Goal: Information Seeking & Learning: Learn about a topic

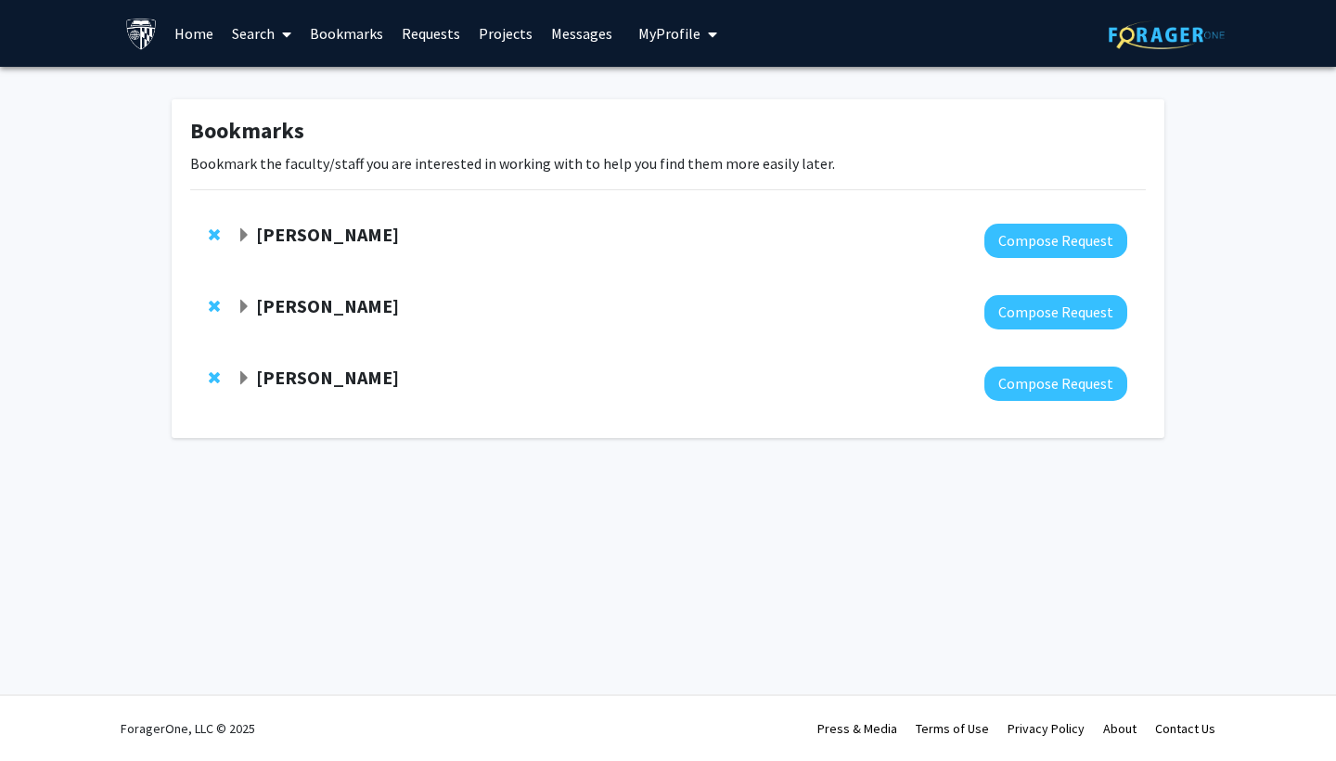
click at [304, 233] on strong "[PERSON_NAME]" at bounding box center [327, 234] width 143 height 23
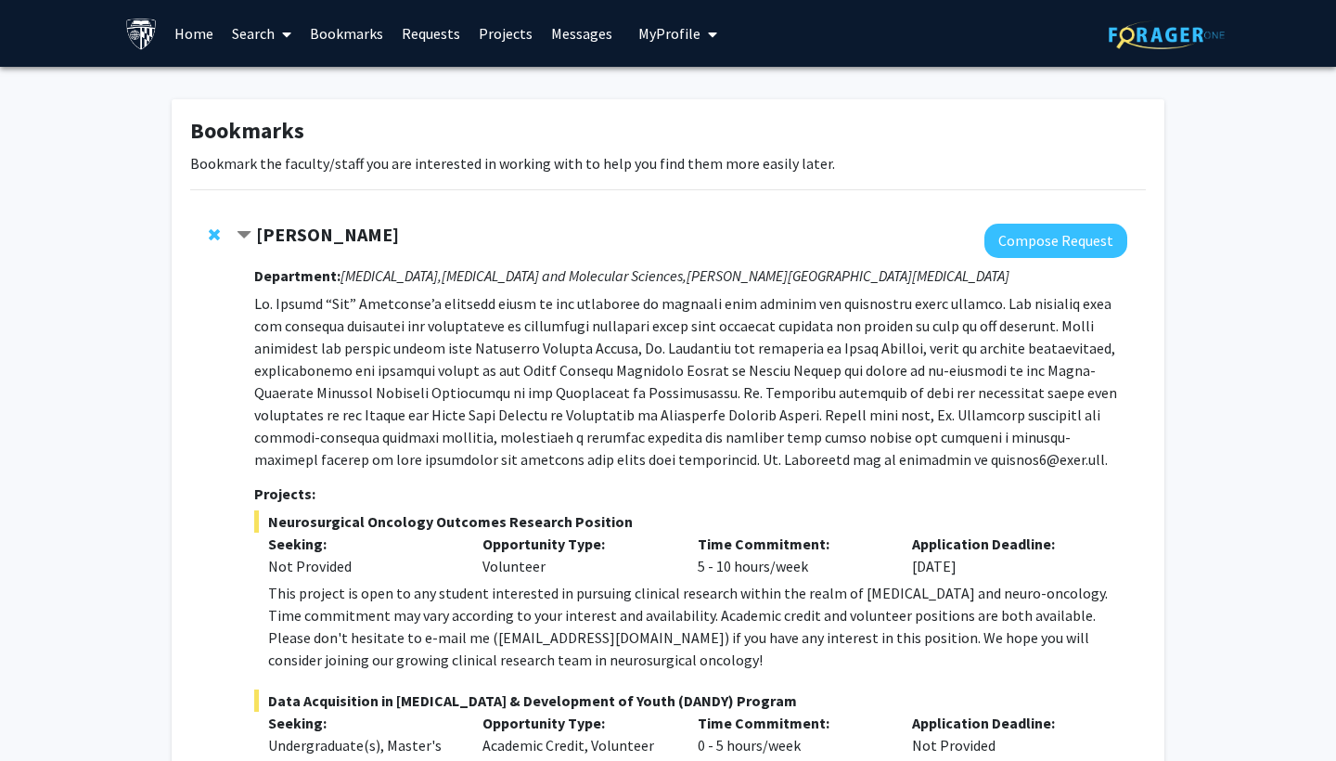
click at [262, 233] on strong "[PERSON_NAME]" at bounding box center [327, 234] width 143 height 23
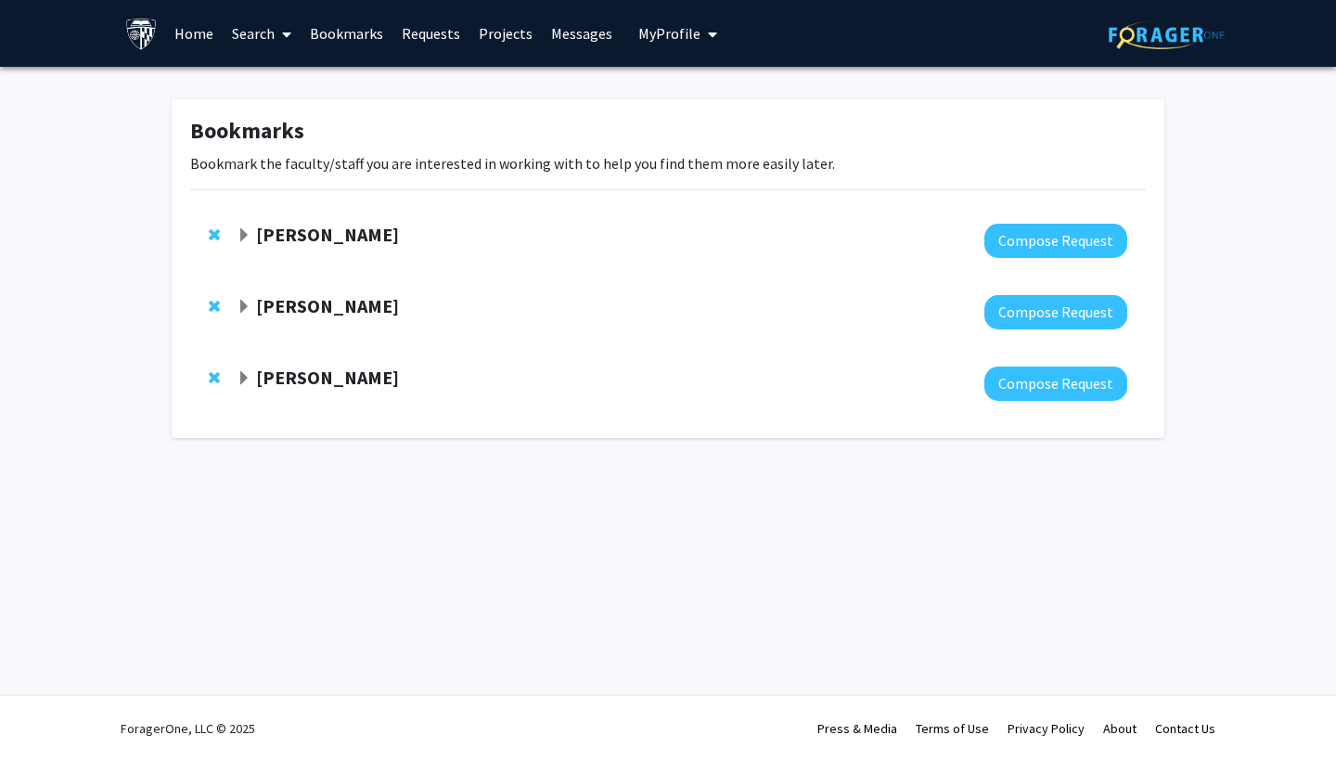
click at [240, 307] on span "Expand Arvind Pathak Bookmark" at bounding box center [244, 307] width 15 height 15
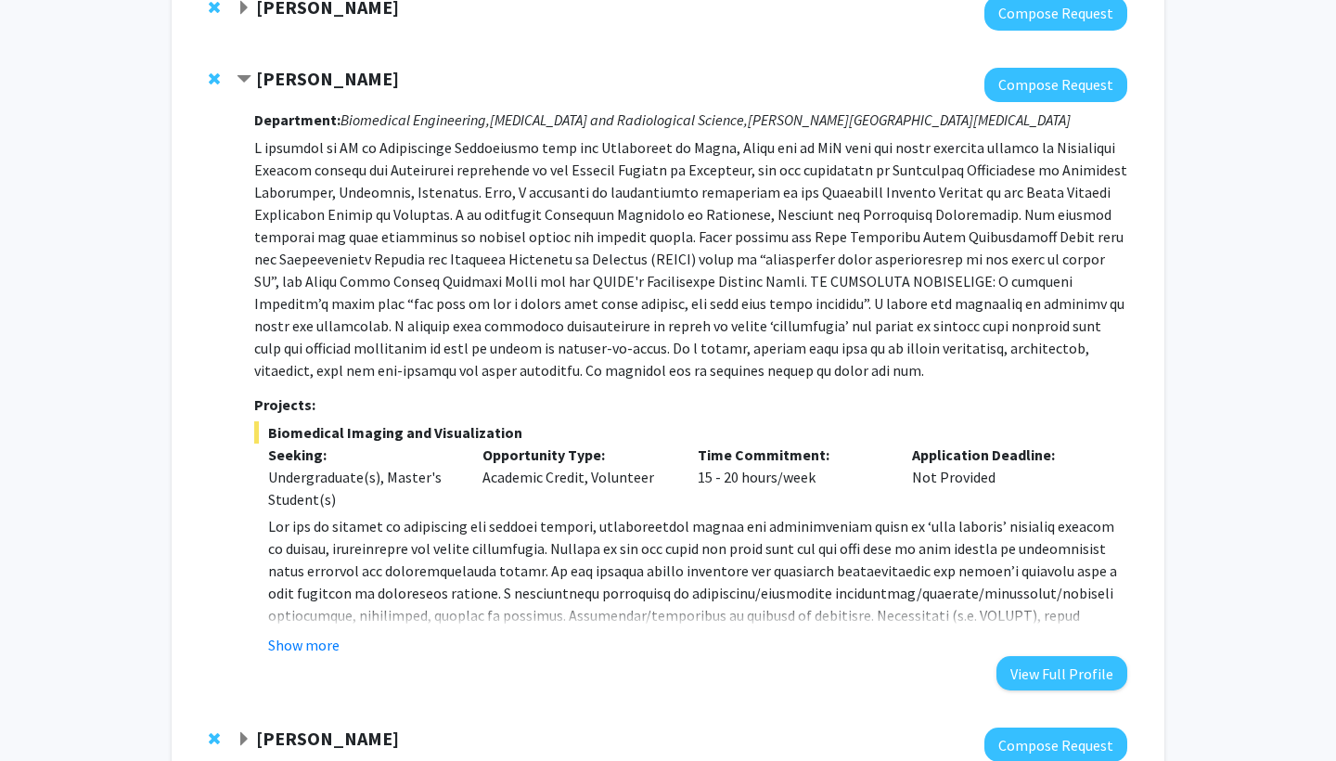
scroll to position [243, 0]
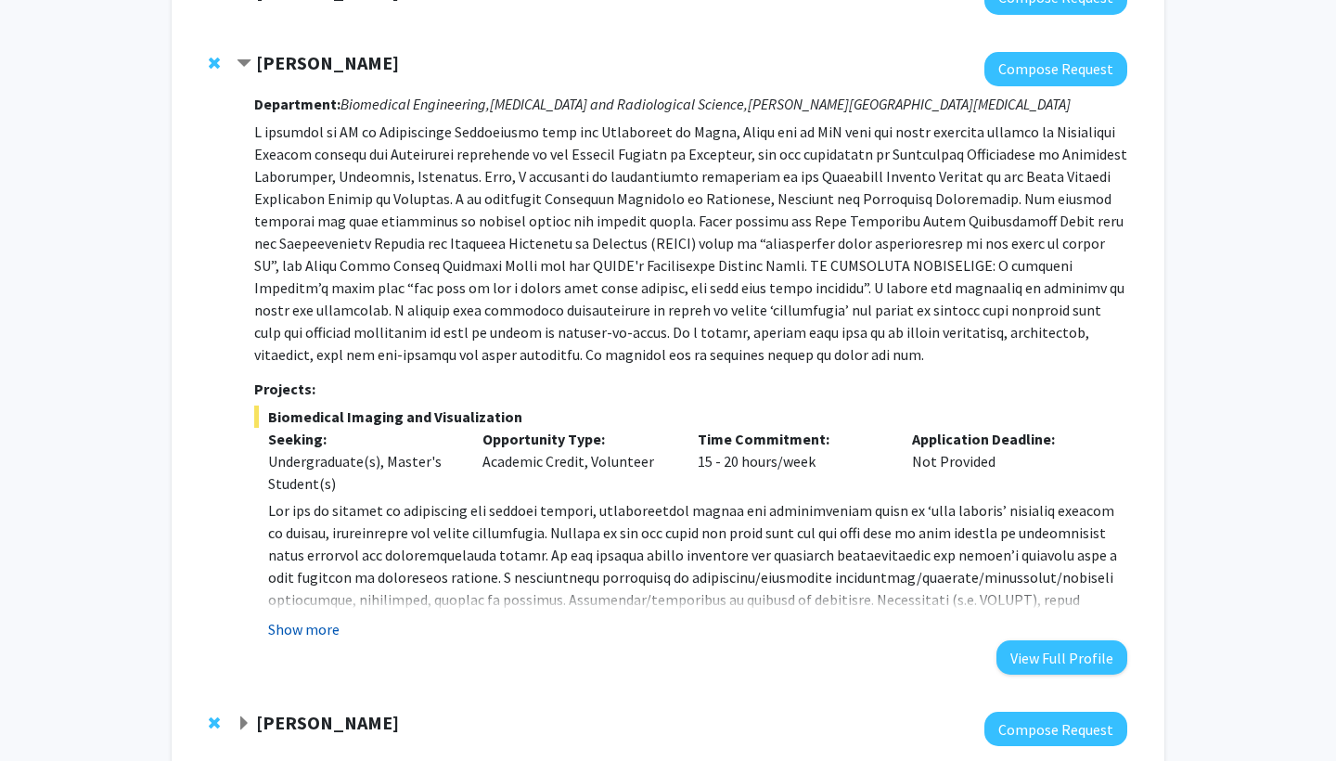
click at [309, 638] on button "Show more" at bounding box center [303, 629] width 71 height 22
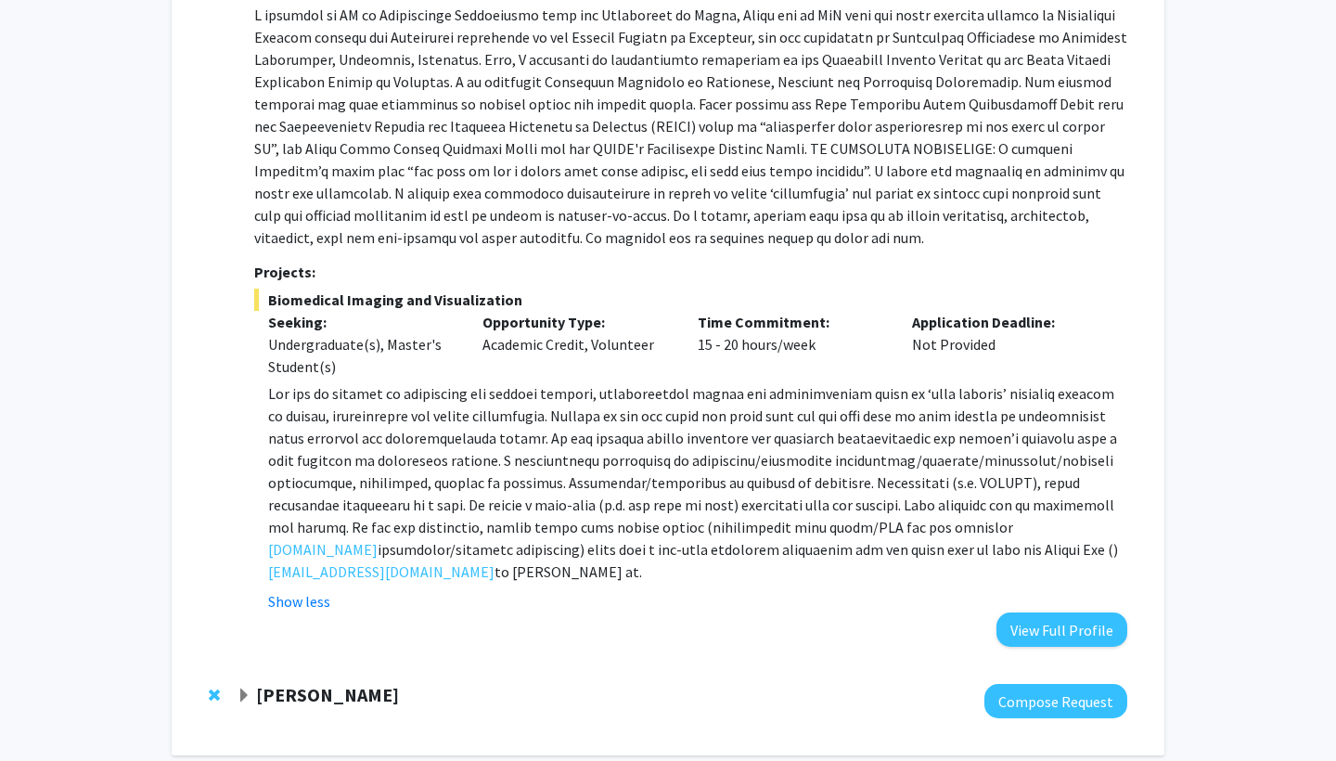
scroll to position [0, 0]
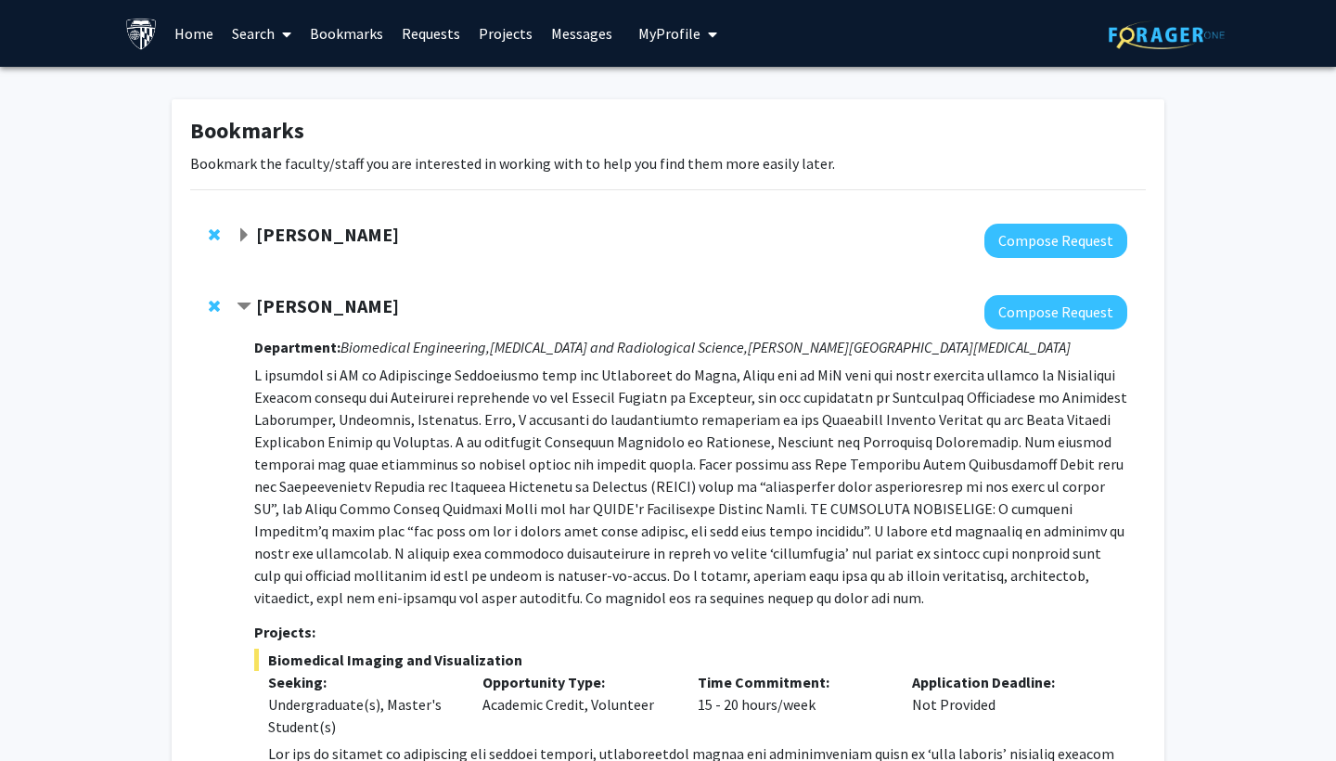
click at [203, 304] on div "[PERSON_NAME] Compose Request Department: Biomedical Engineering, [MEDICAL_DATA…" at bounding box center [668, 651] width 956 height 749
click at [219, 303] on span "Remove Arvind Pathak from bookmarks" at bounding box center [214, 306] width 11 height 15
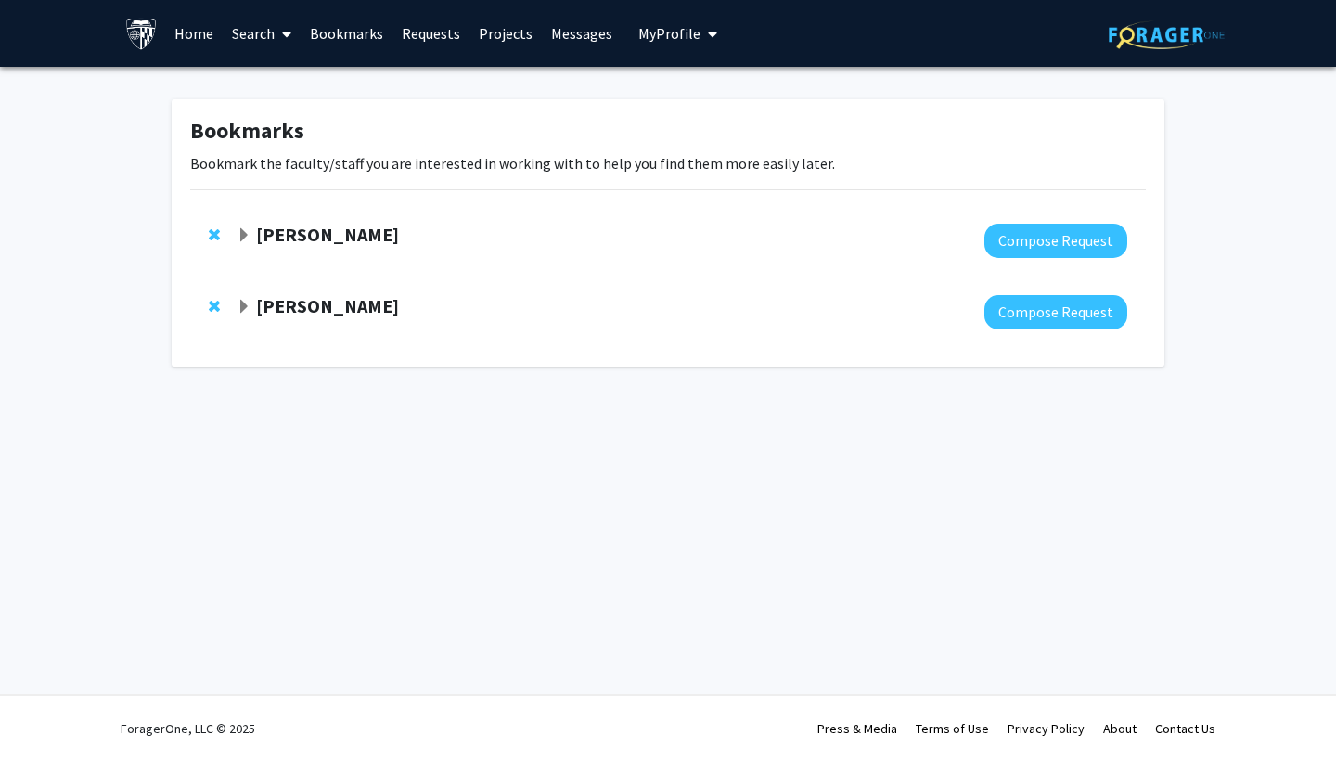
click at [252, 304] on div "[PERSON_NAME]" at bounding box center [437, 306] width 401 height 23
click at [241, 304] on span "Expand Karen Fleming Bookmark" at bounding box center [244, 307] width 15 height 15
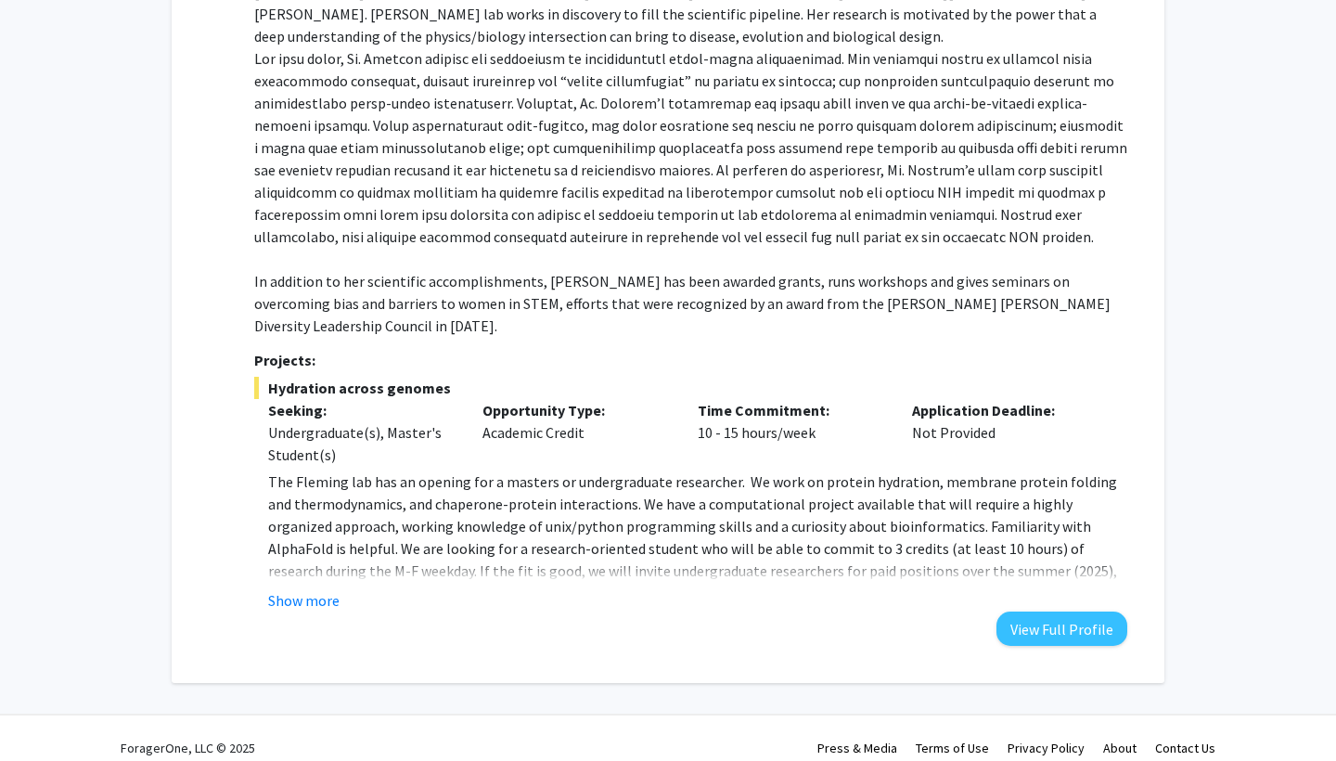
scroll to position [382, 0]
click at [302, 567] on fg-read-more "The [PERSON_NAME] lab has an opening for a masters or undergraduate researcher.…" at bounding box center [690, 541] width 873 height 141
click at [291, 590] on button "Show more" at bounding box center [303, 601] width 71 height 22
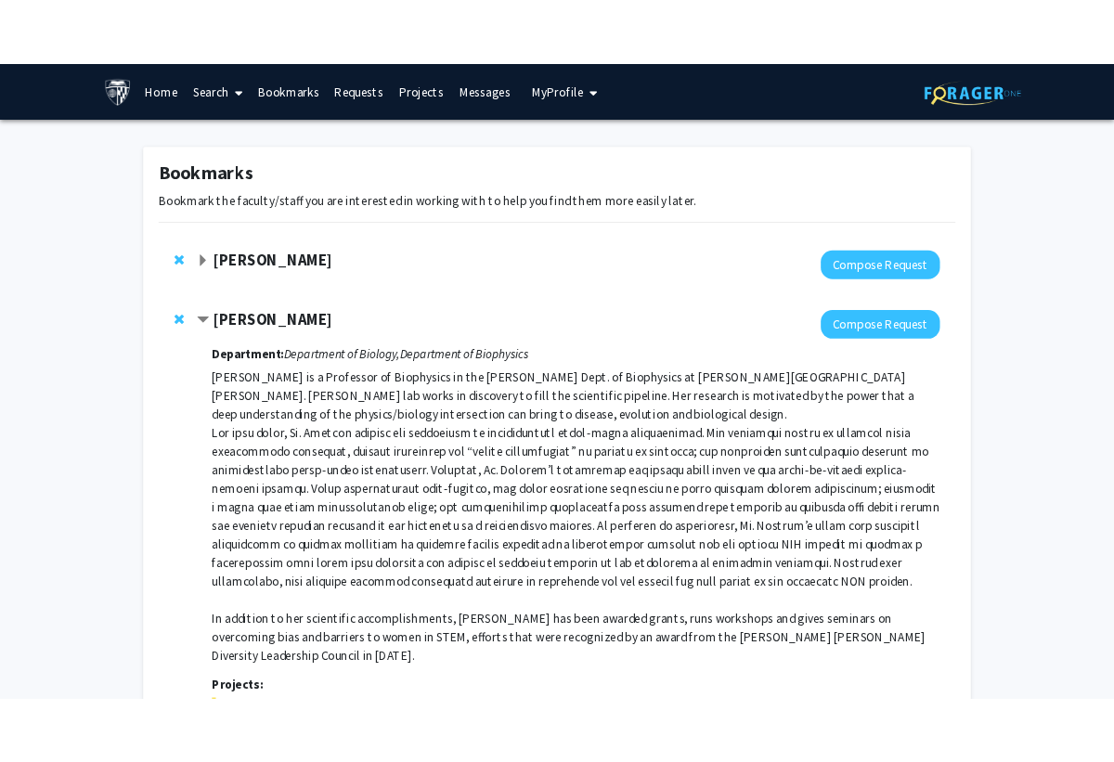
scroll to position [0, 0]
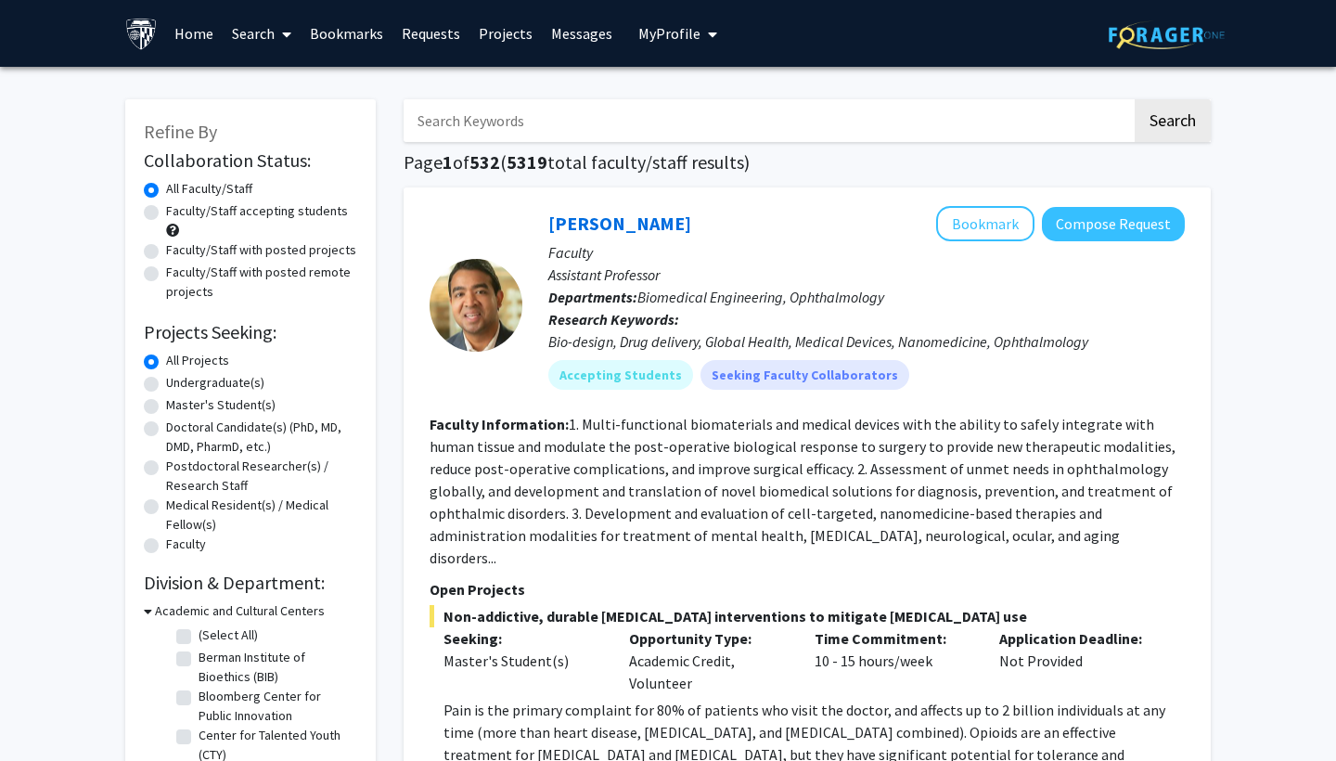
click at [494, 133] on input "Search Keywords" at bounding box center [768, 120] width 729 height 43
type input "cancer"
click at [1172, 123] on button "Search" at bounding box center [1173, 120] width 76 height 43
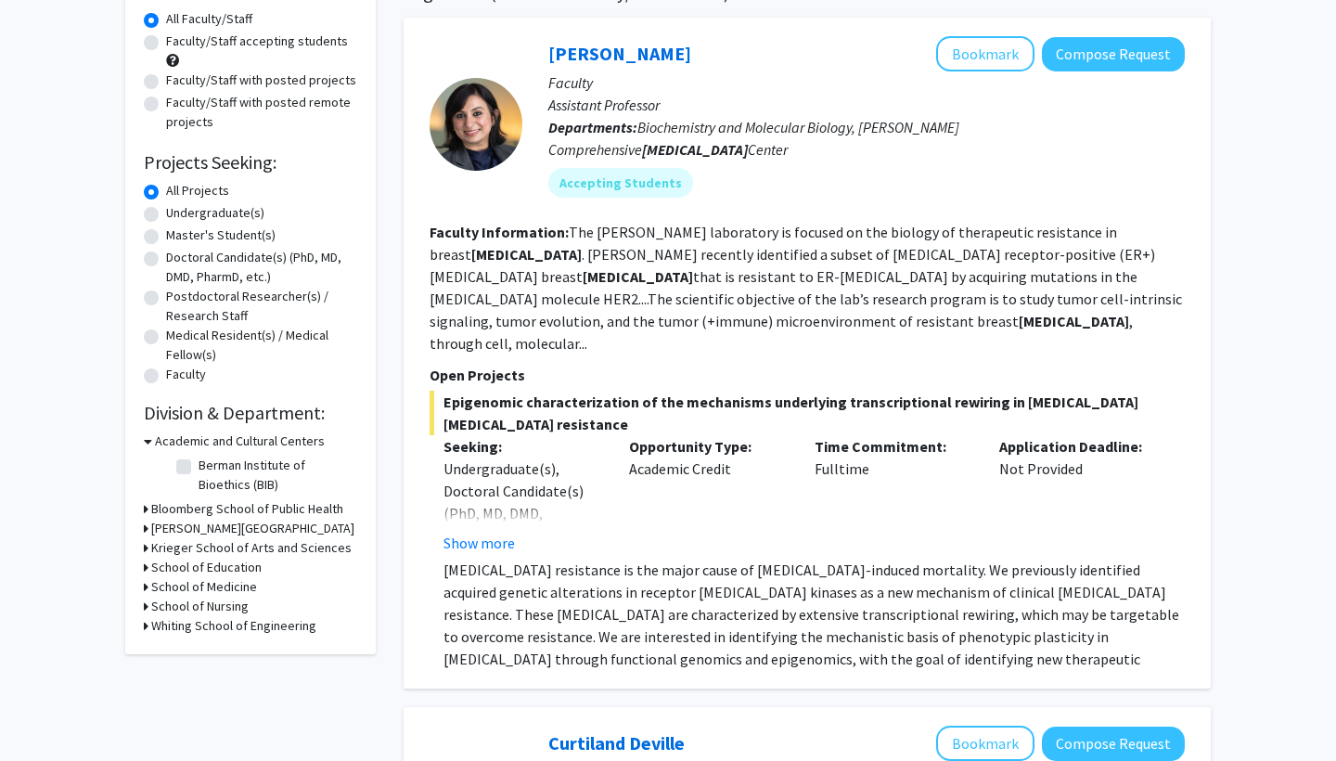
scroll to position [172, 0]
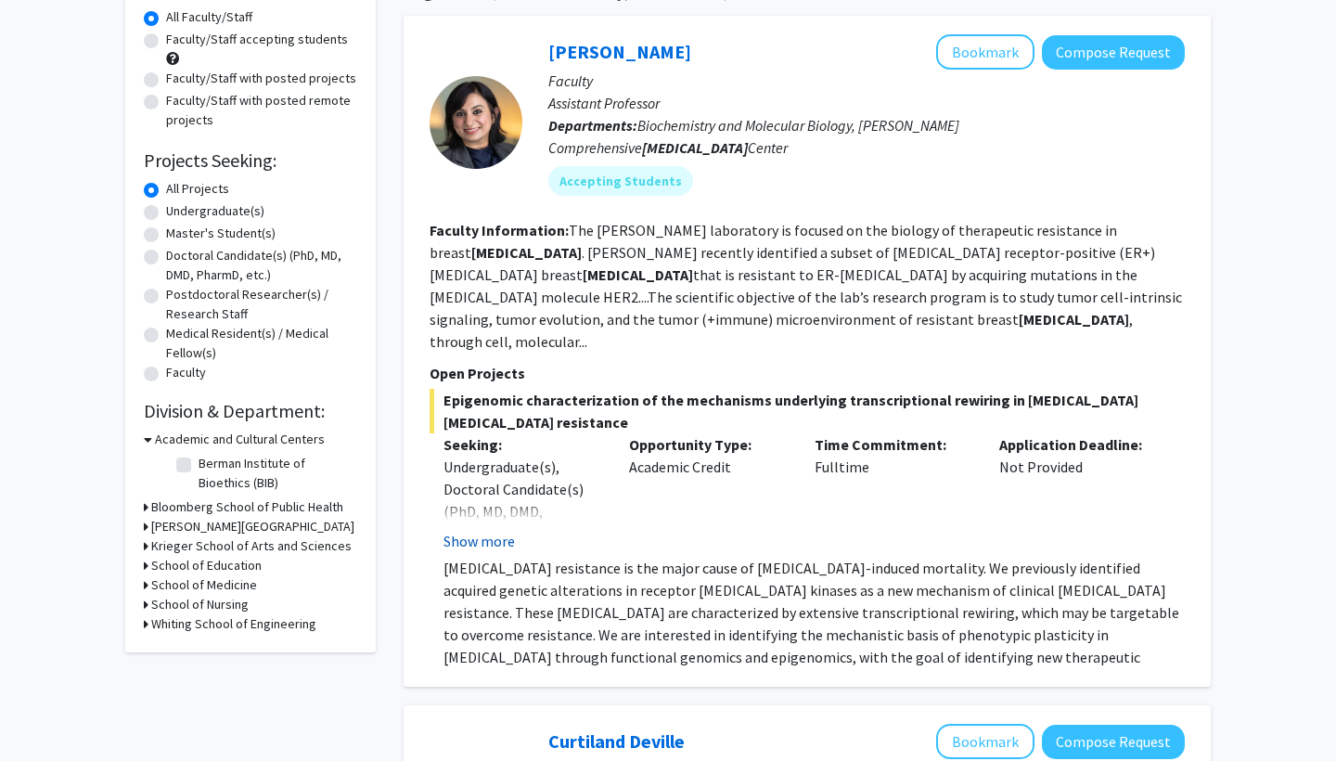
click at [484, 530] on button "Show more" at bounding box center [479, 541] width 71 height 22
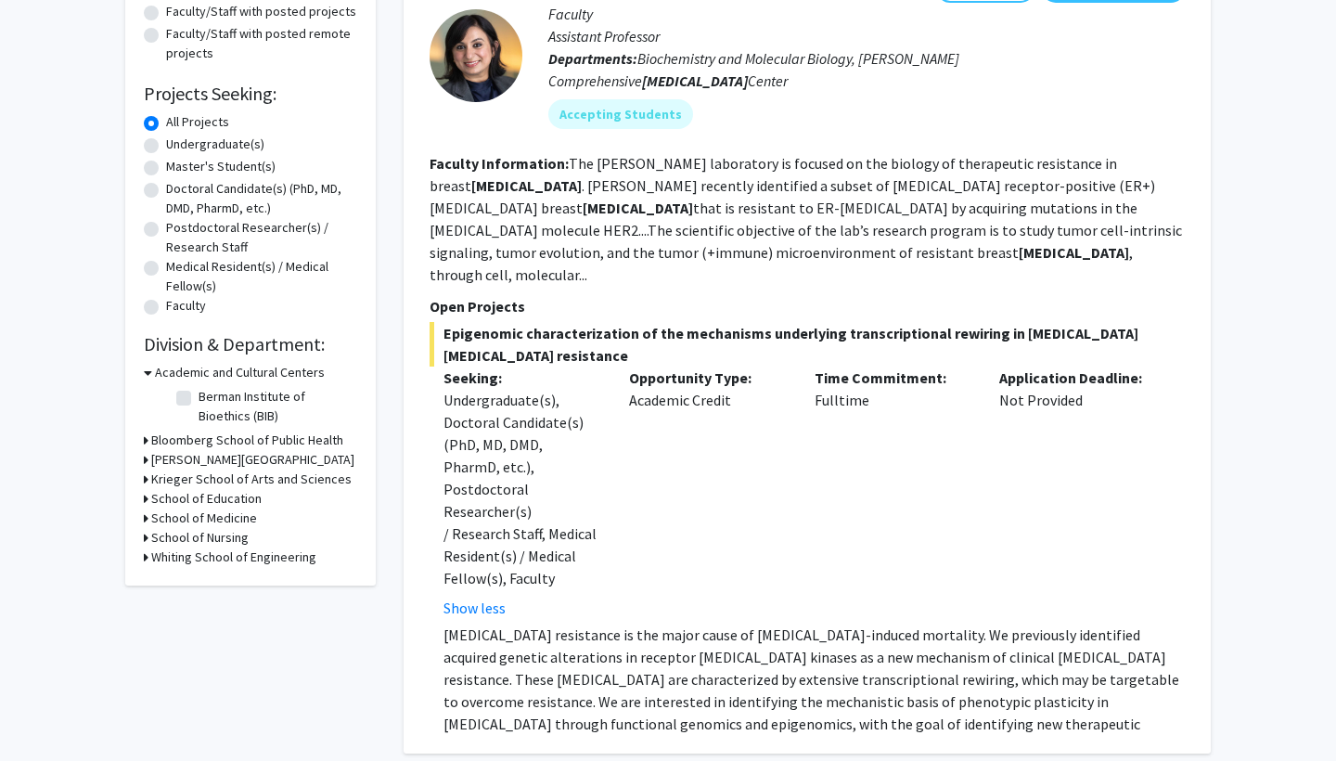
scroll to position [216, 0]
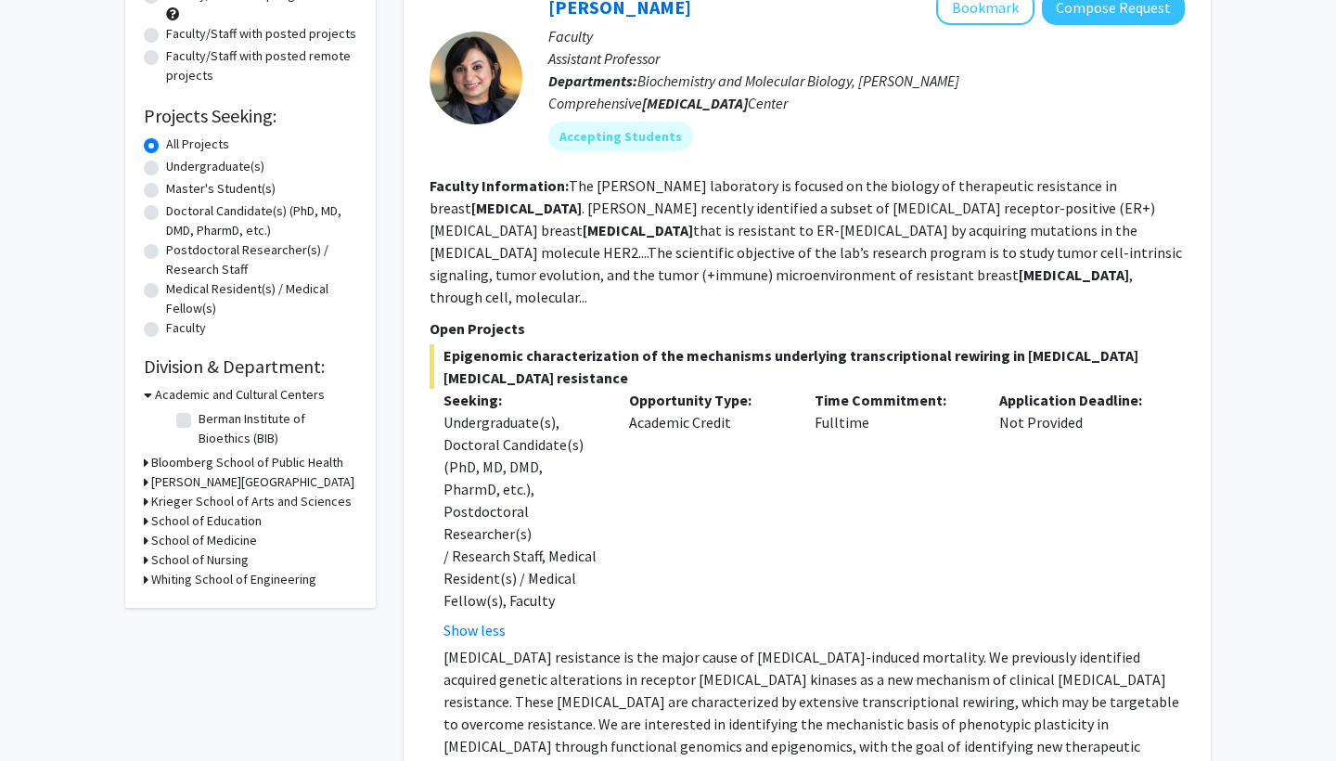
drag, startPoint x: 818, startPoint y: 384, endPoint x: 869, endPoint y: 384, distance: 51.0
click at [869, 389] on div "Time Commitment: Fulltime" at bounding box center [894, 515] width 186 height 252
click at [791, 389] on div "Opportunity Type: Academic Credit" at bounding box center [708, 515] width 186 height 252
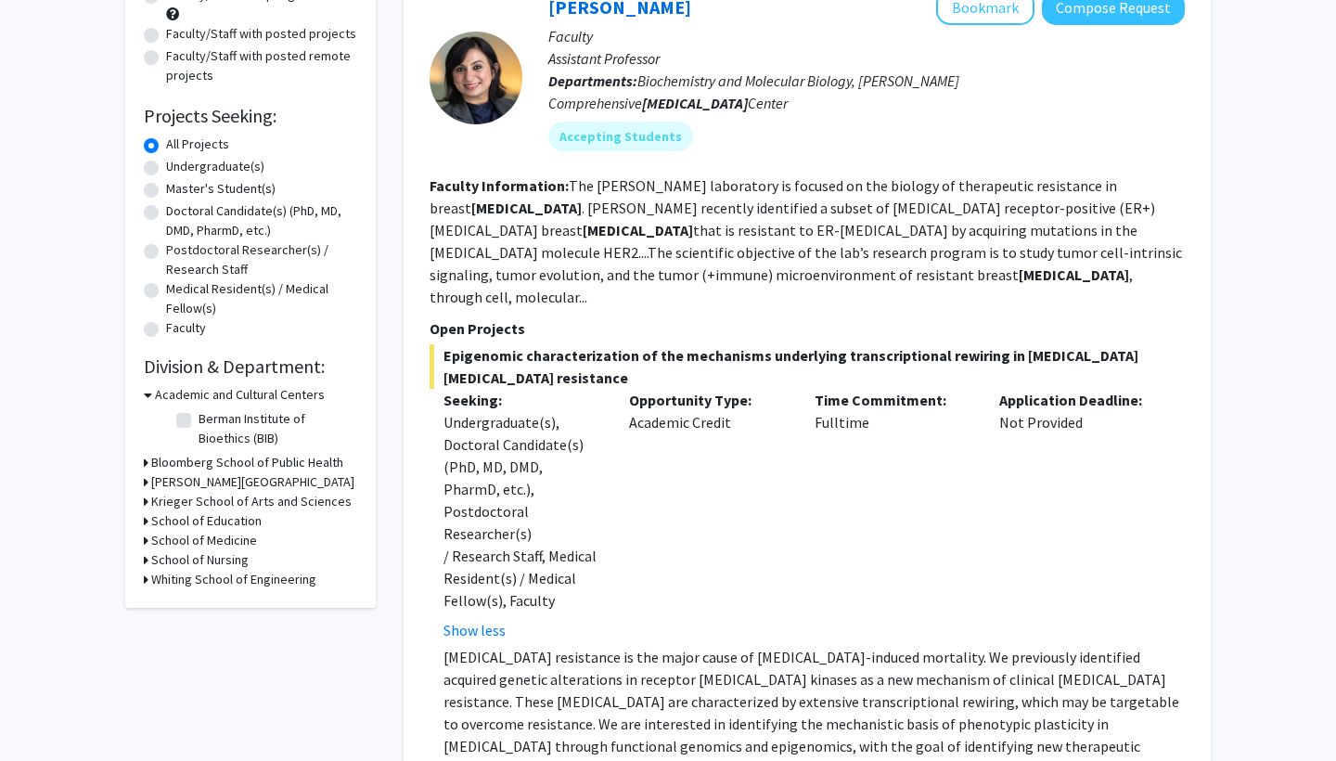
drag, startPoint x: 817, startPoint y: 381, endPoint x: 918, endPoint y: 381, distance: 101.2
click at [918, 389] on div "Time Commitment: Fulltime" at bounding box center [894, 515] width 186 height 252
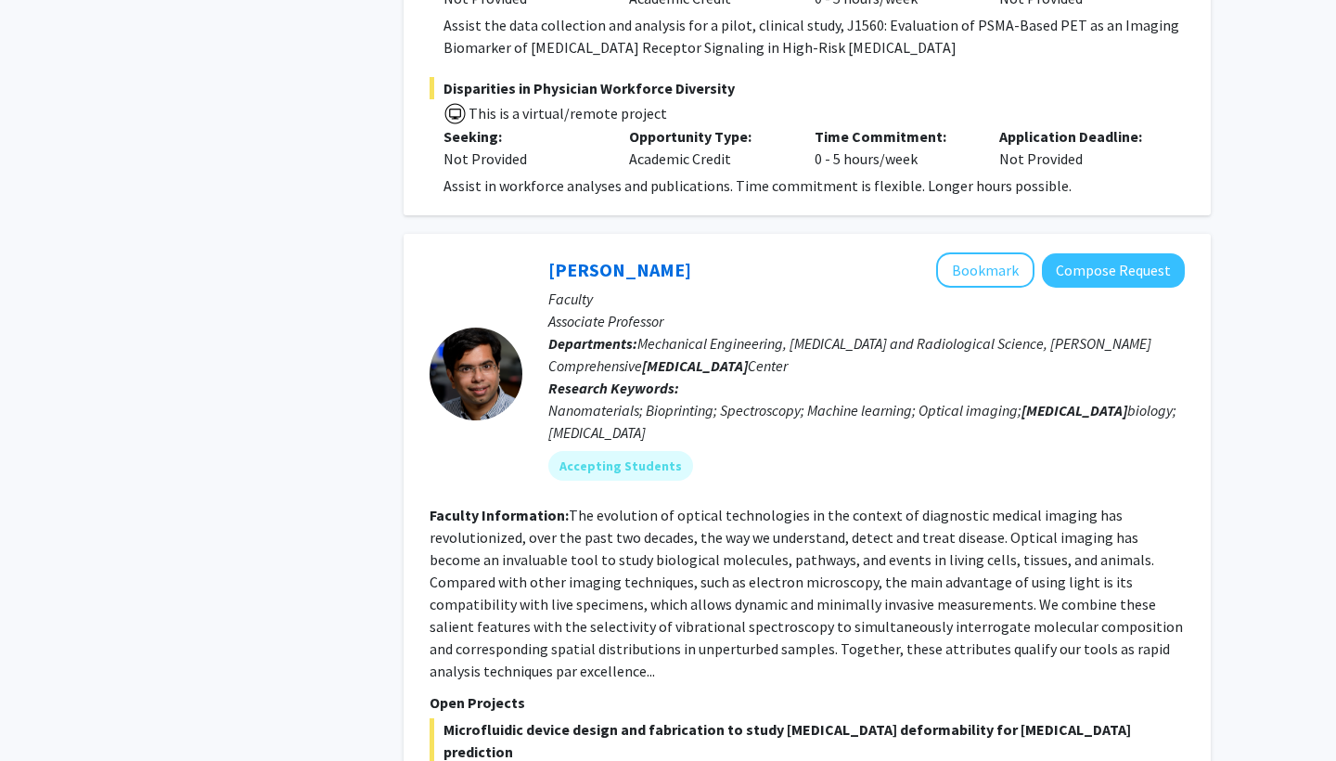
scroll to position [1905, 0]
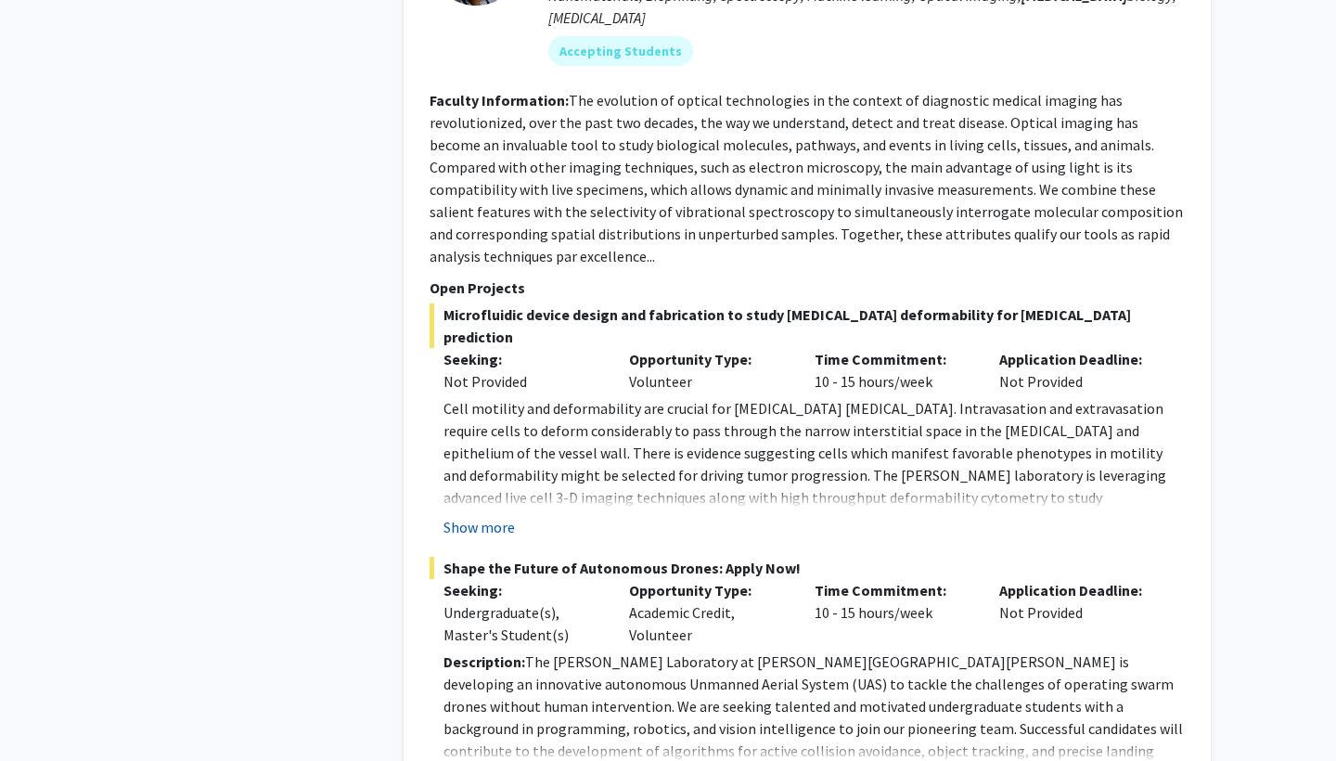
click at [488, 516] on button "Show more" at bounding box center [479, 527] width 71 height 22
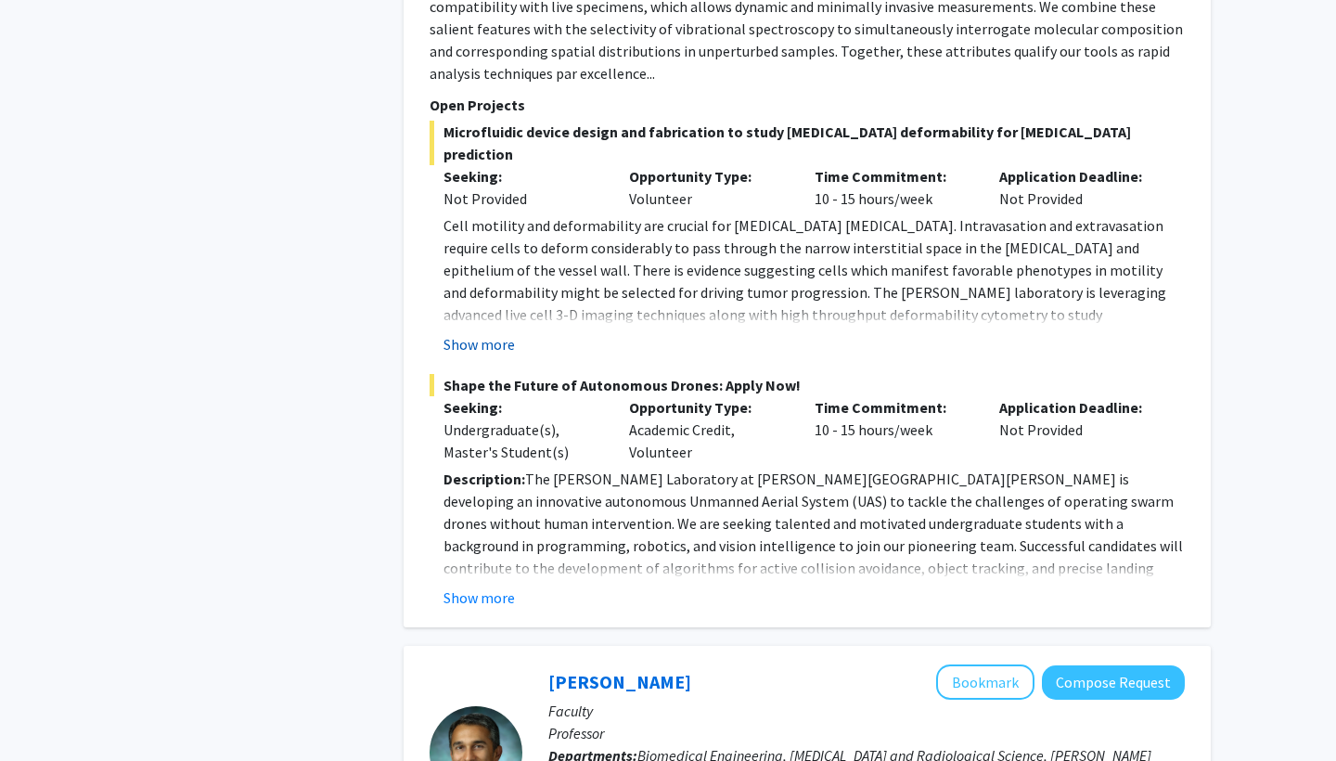
scroll to position [2107, 0]
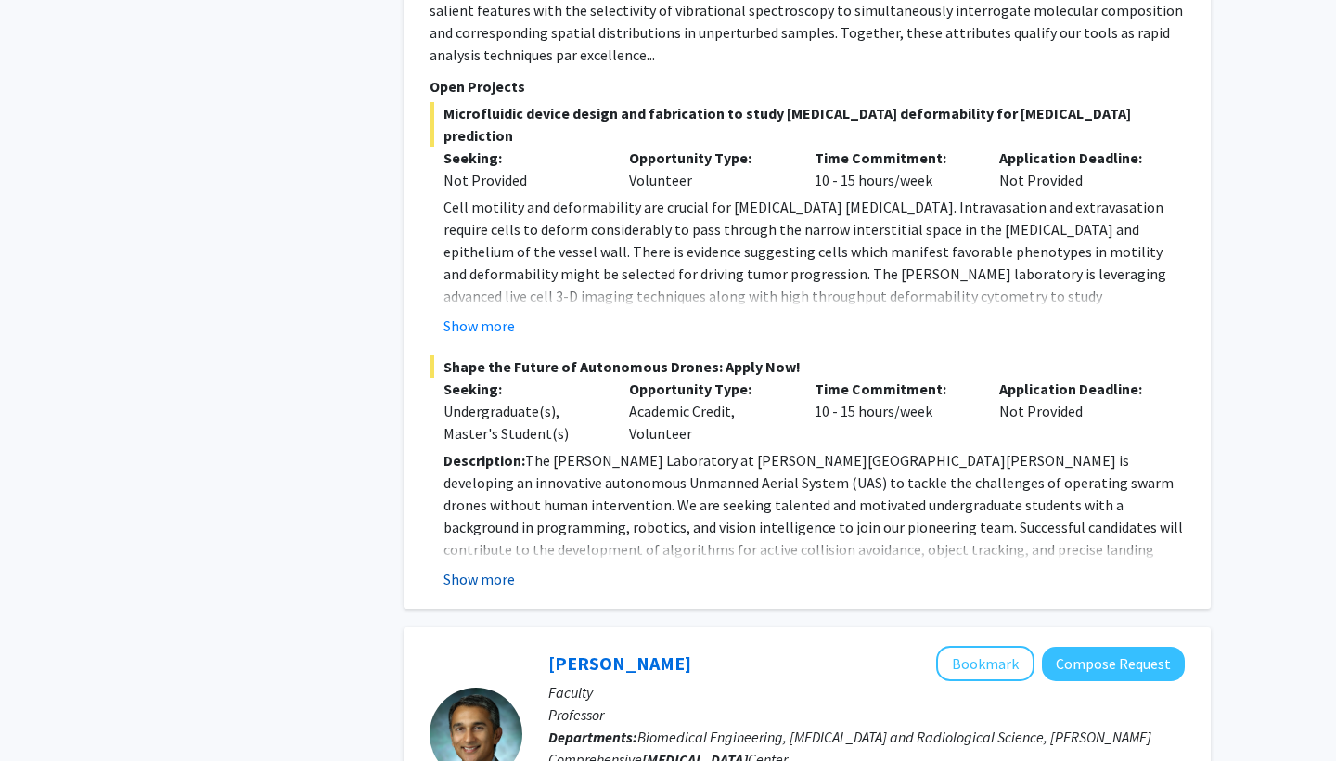
click at [487, 568] on button "Show more" at bounding box center [479, 579] width 71 height 22
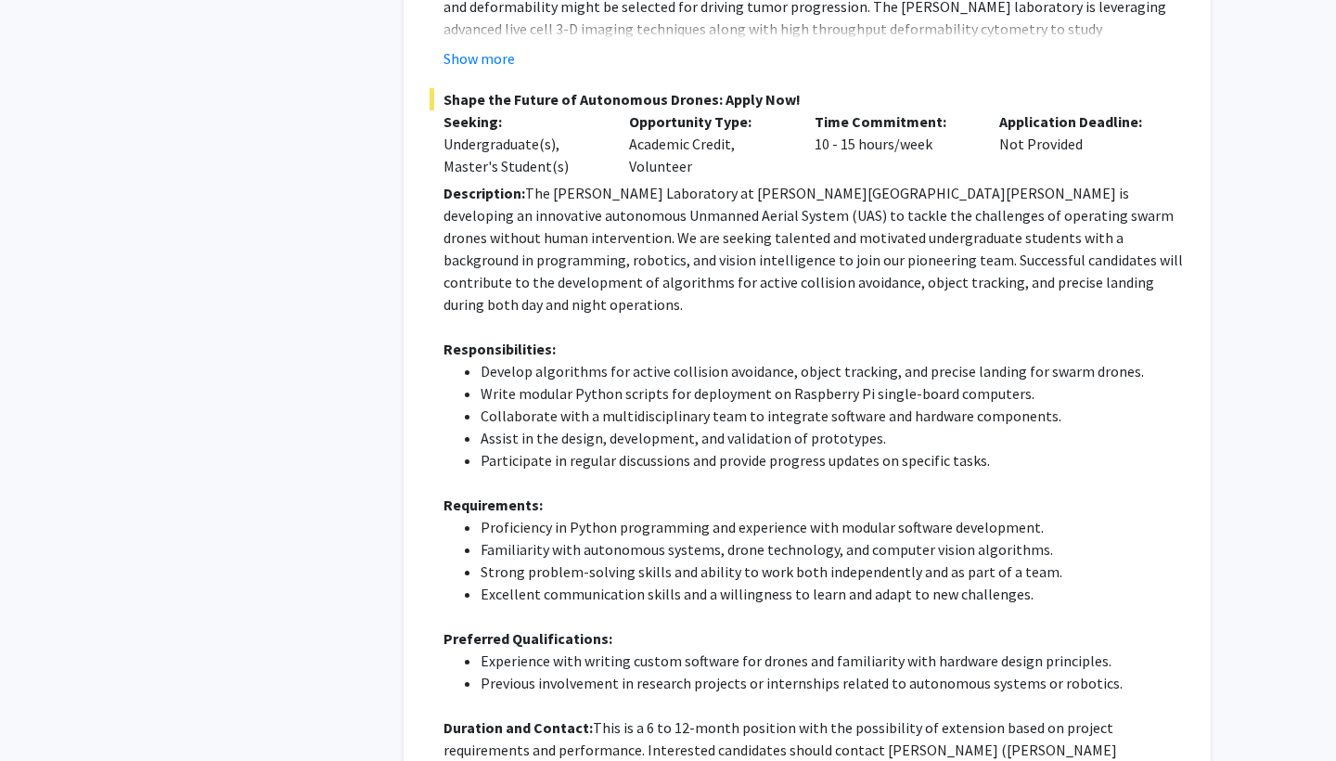
scroll to position [2722, 0]
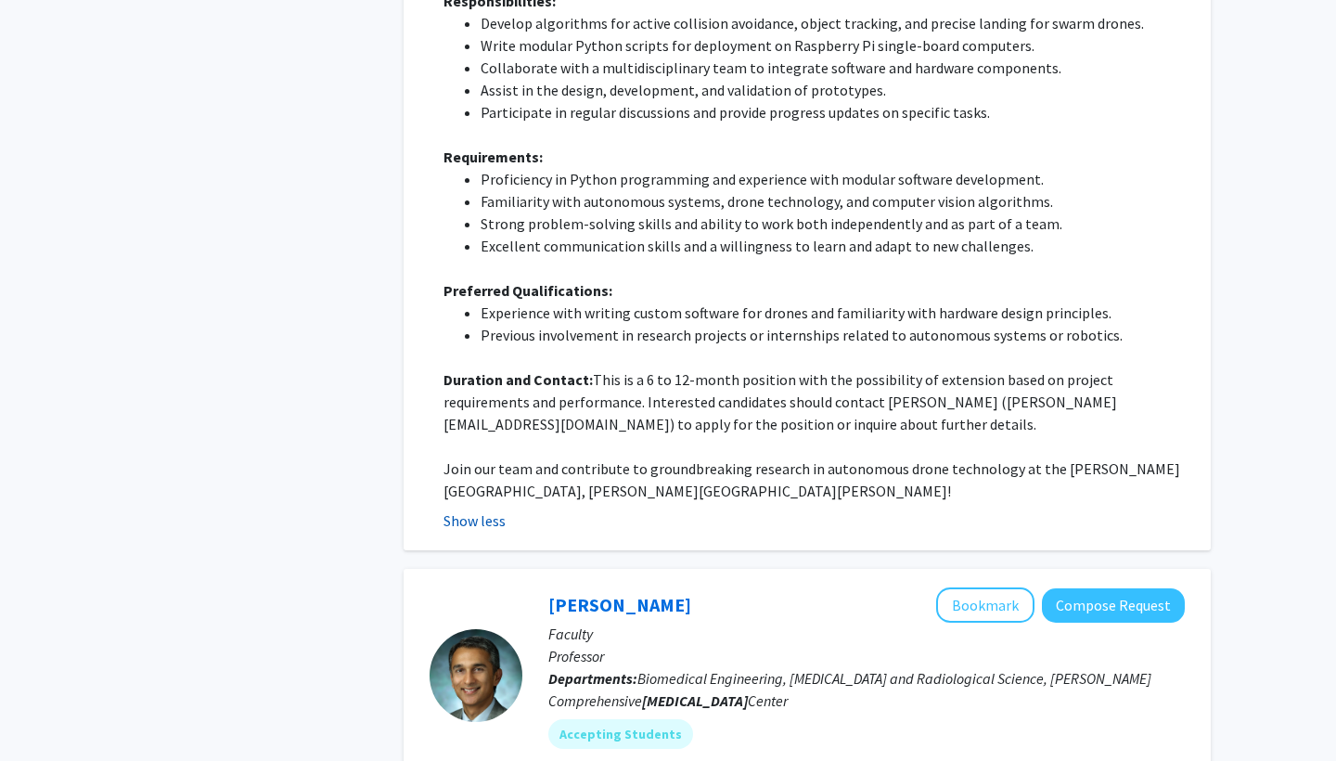
click at [467, 510] on button "Show less" at bounding box center [475, 521] width 62 height 22
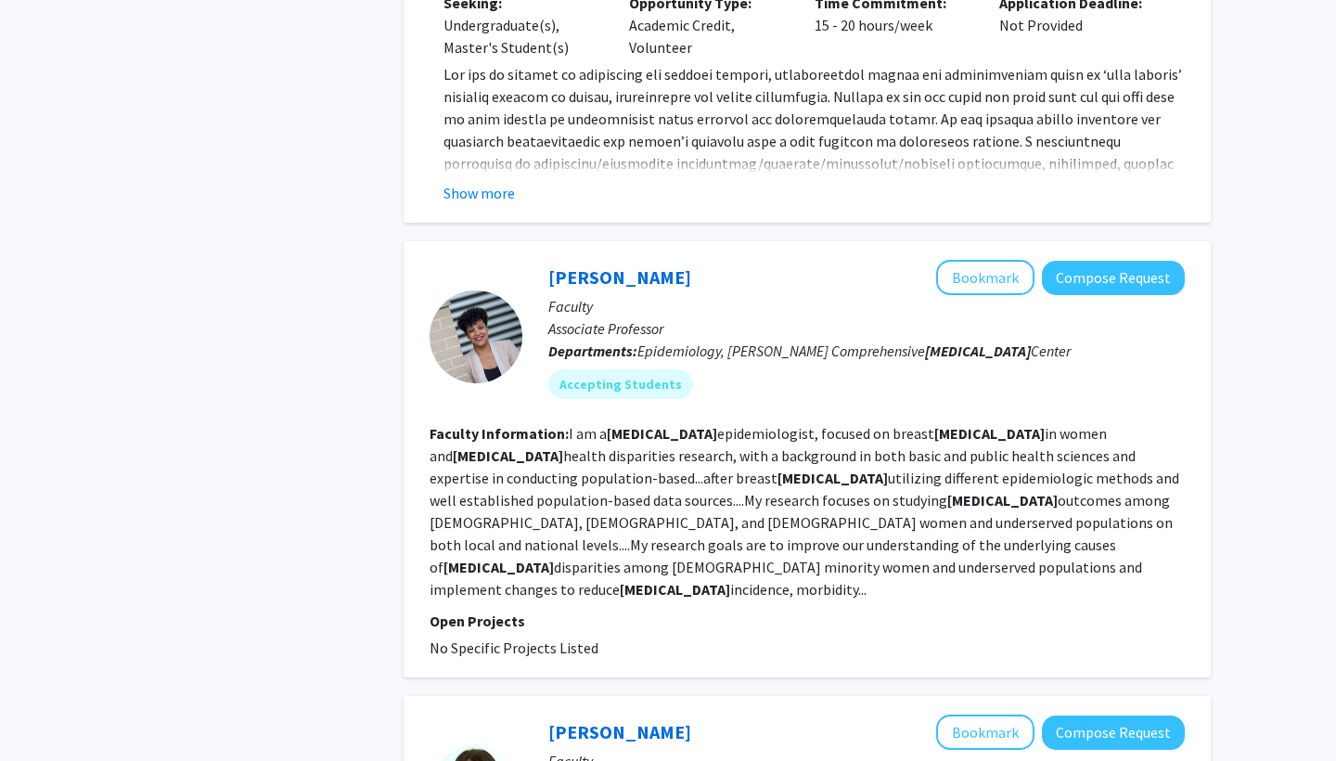
scroll to position [3217, 0]
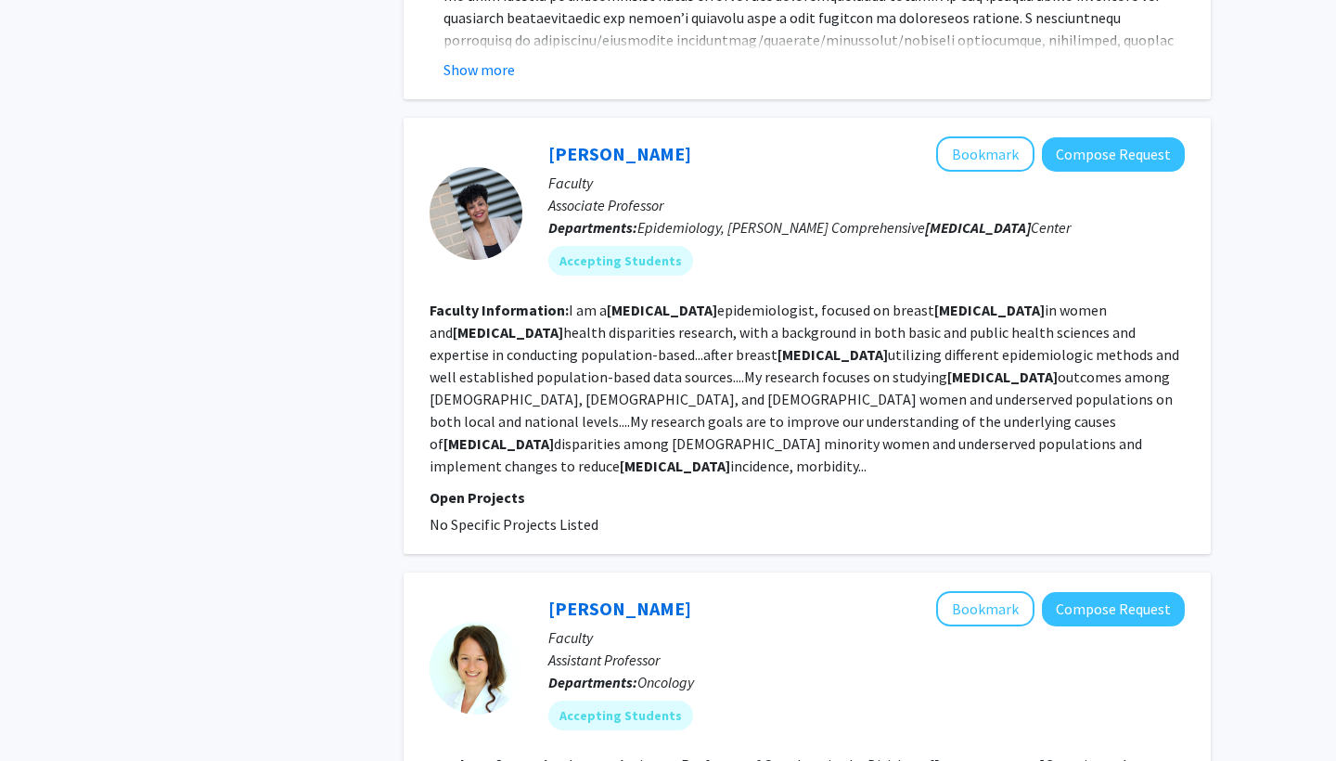
click at [661, 342] on fg-read-more "I am a cancer epidemiologist, focused on breast cancer in women and cancer heal…" at bounding box center [805, 388] width 750 height 174
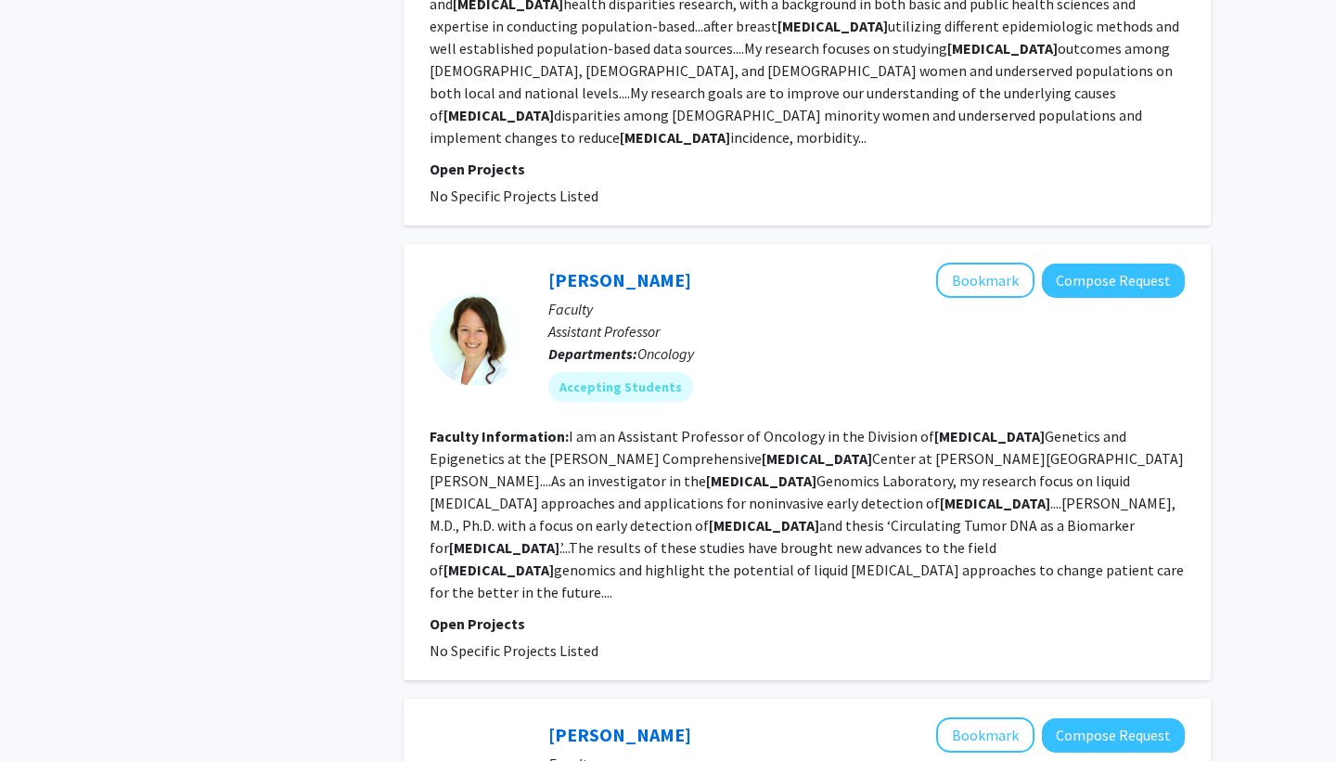
scroll to position [3545, 0]
click at [965, 263] on button "Bookmark" at bounding box center [985, 280] width 98 height 35
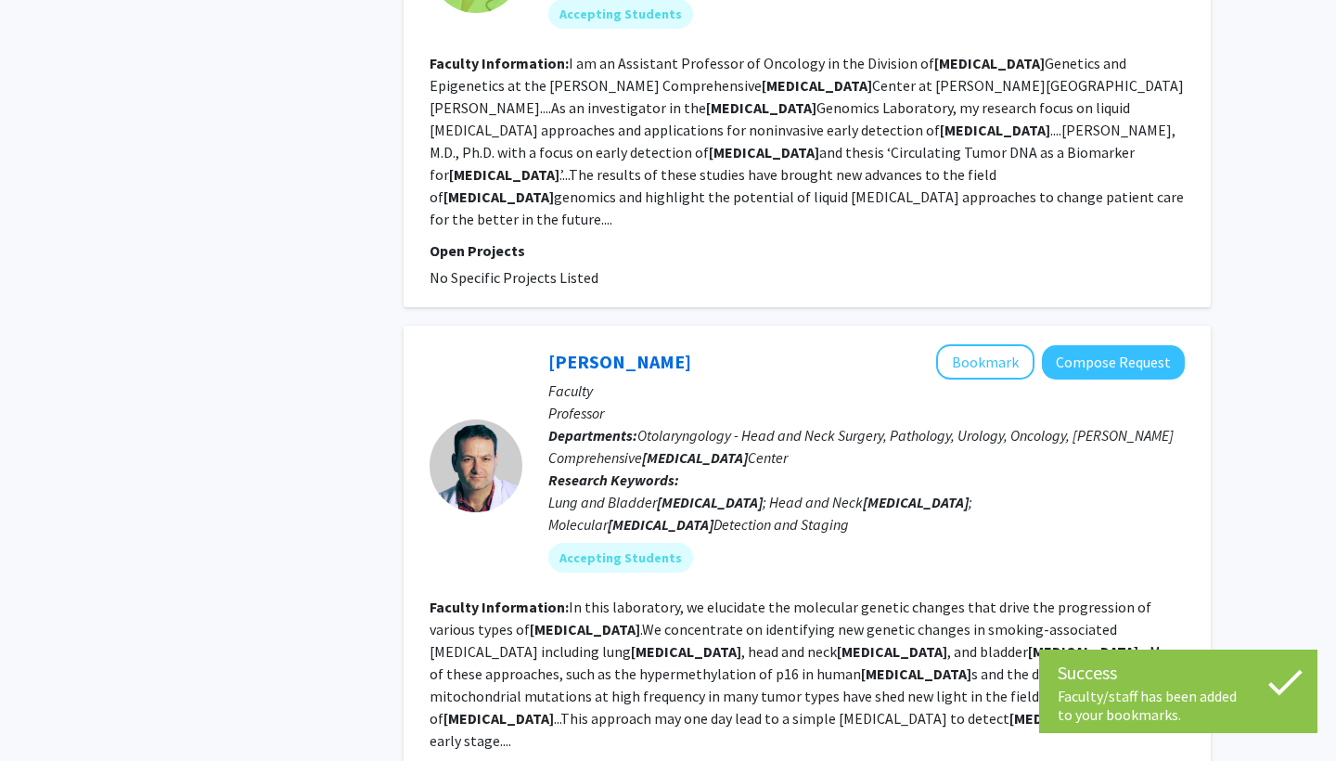
scroll to position [3918, 0]
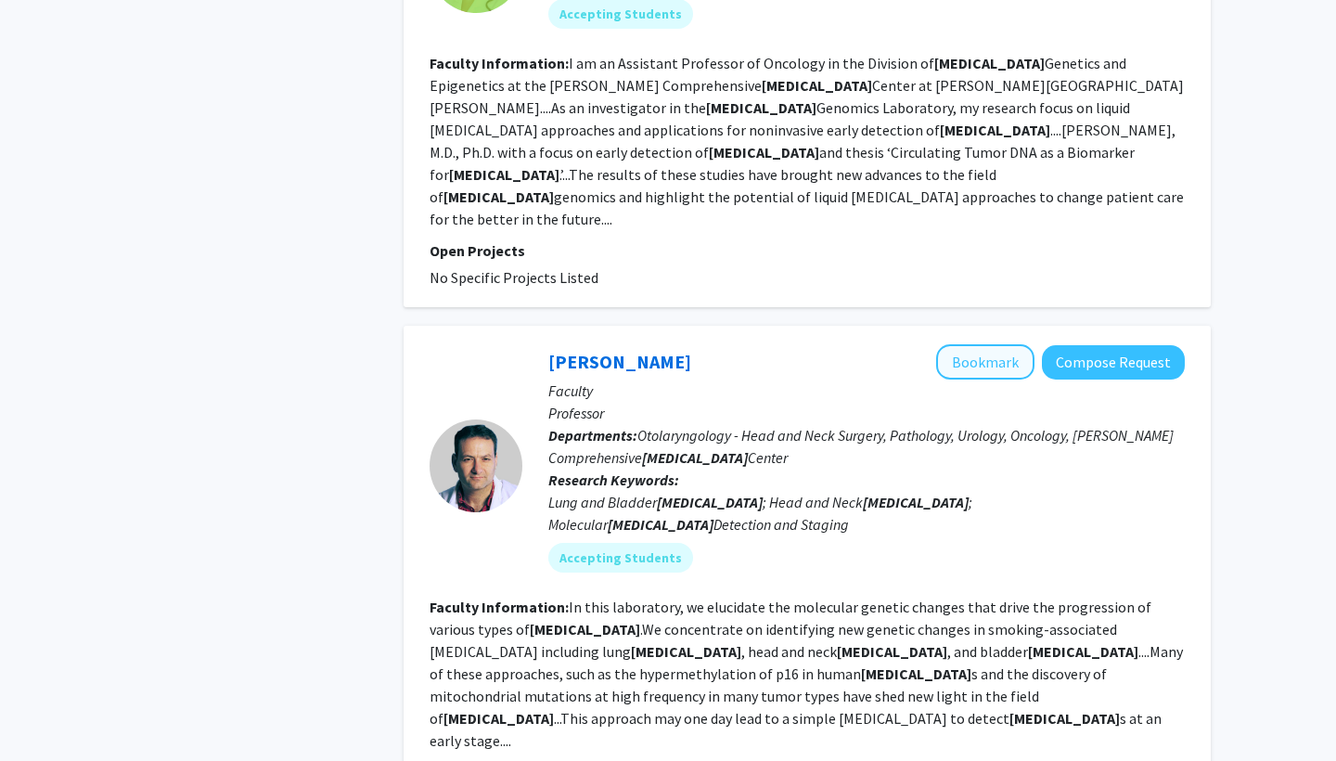
click at [991, 344] on button "Bookmark" at bounding box center [985, 361] width 98 height 35
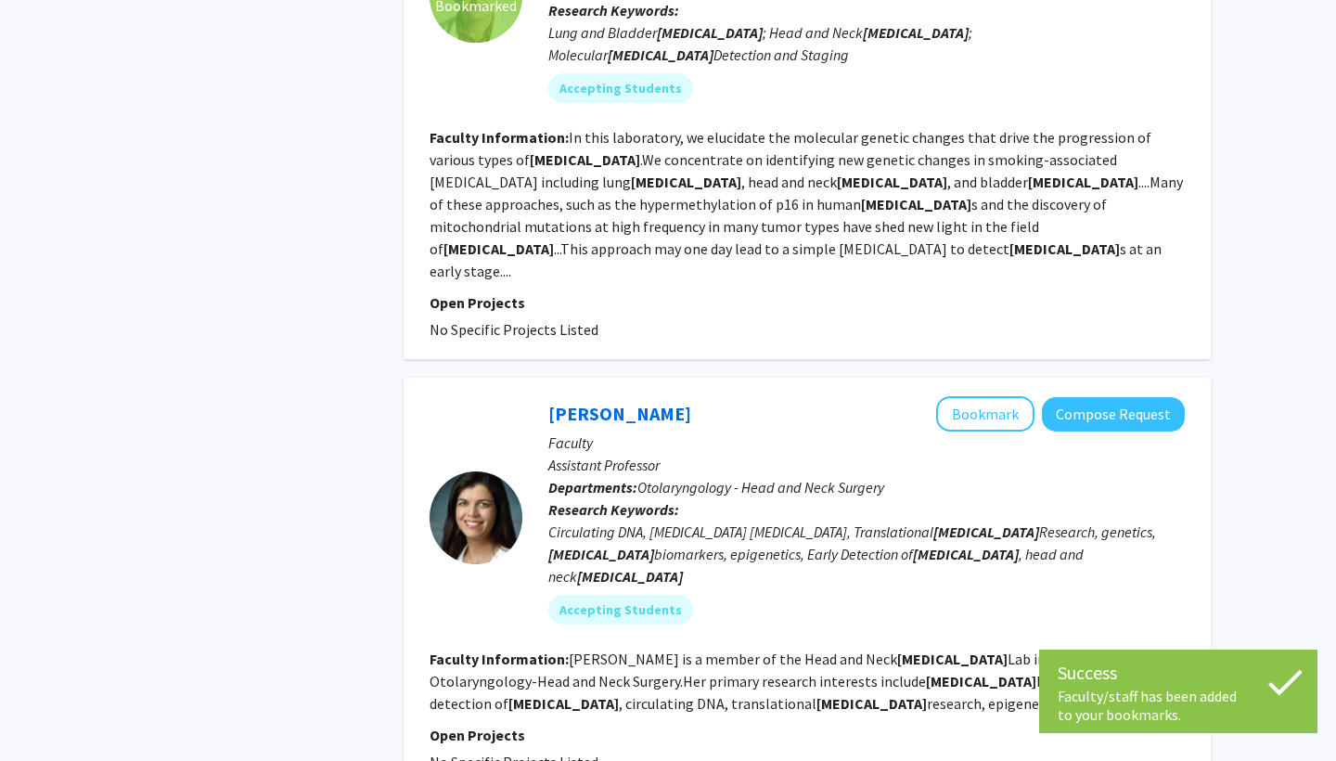
scroll to position [4390, 0]
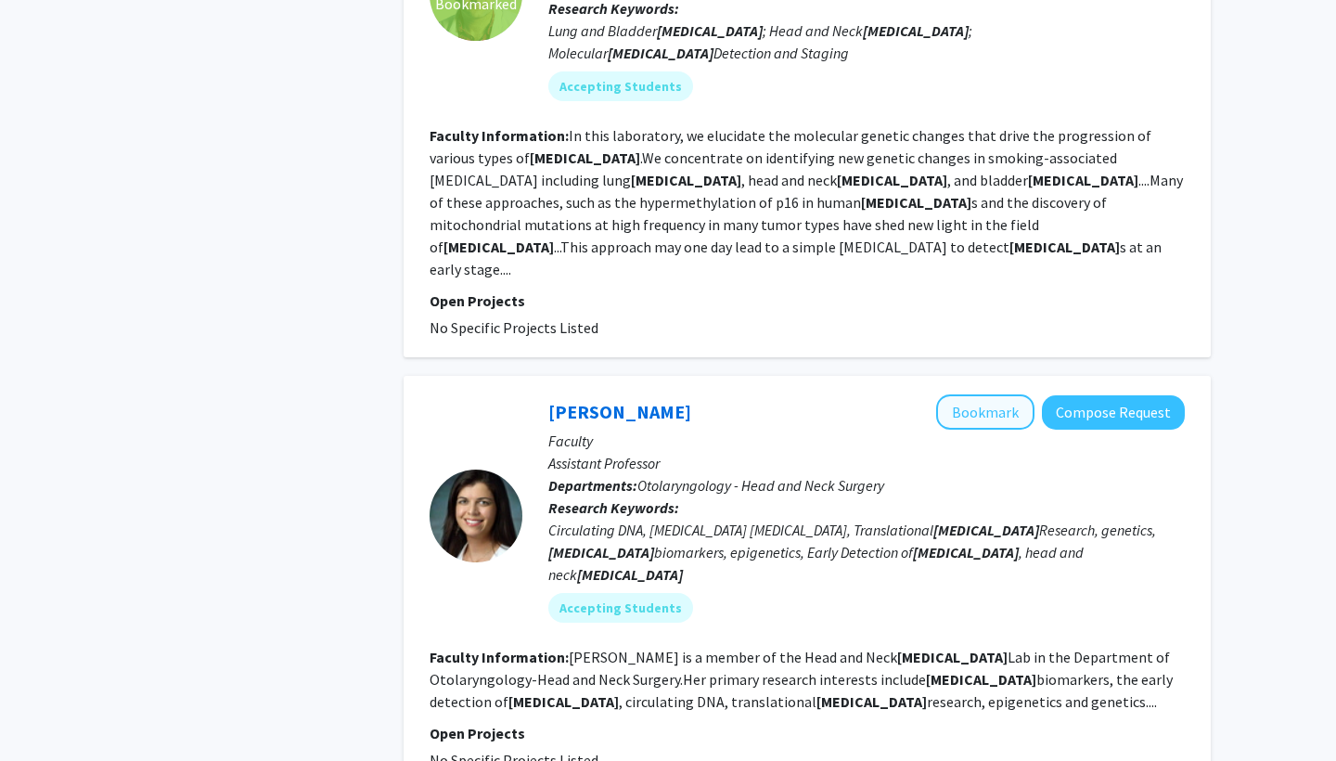
click at [972, 394] on button "Bookmark" at bounding box center [985, 411] width 98 height 35
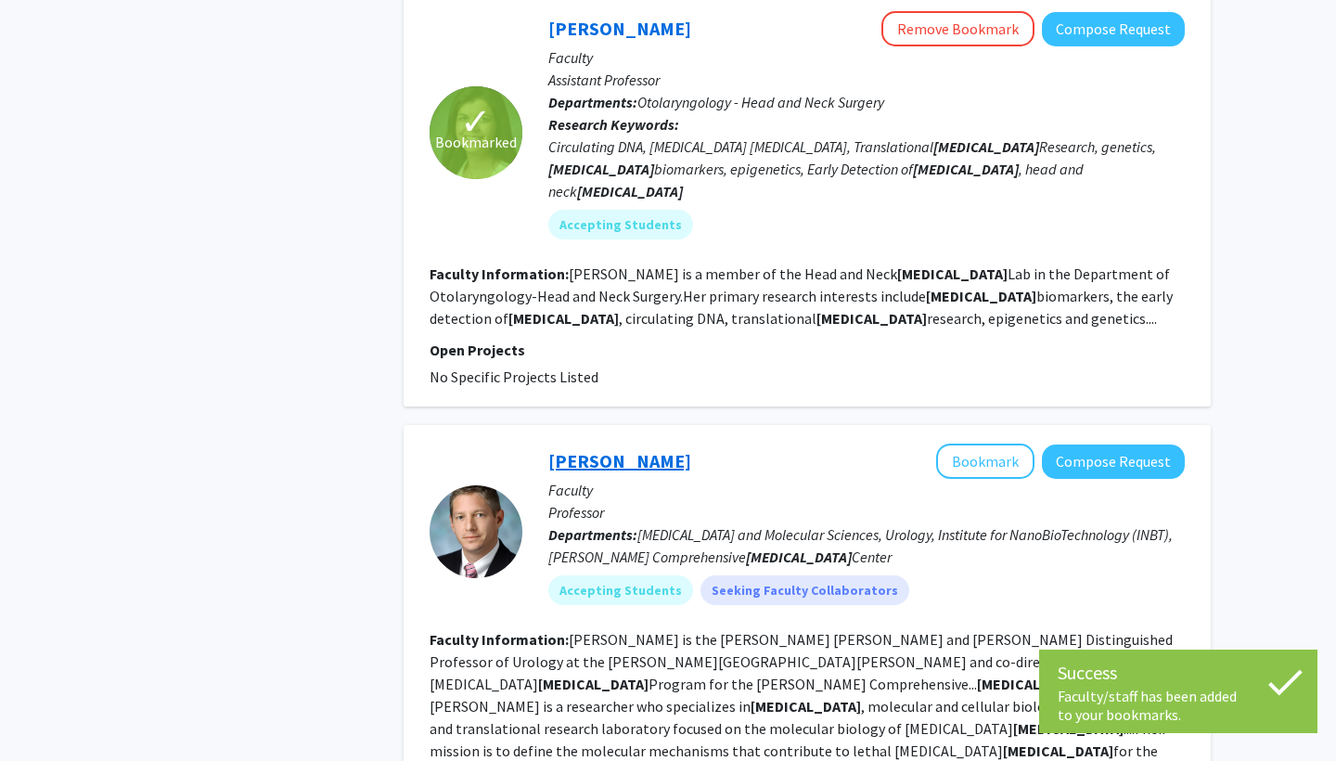
scroll to position [4809, 0]
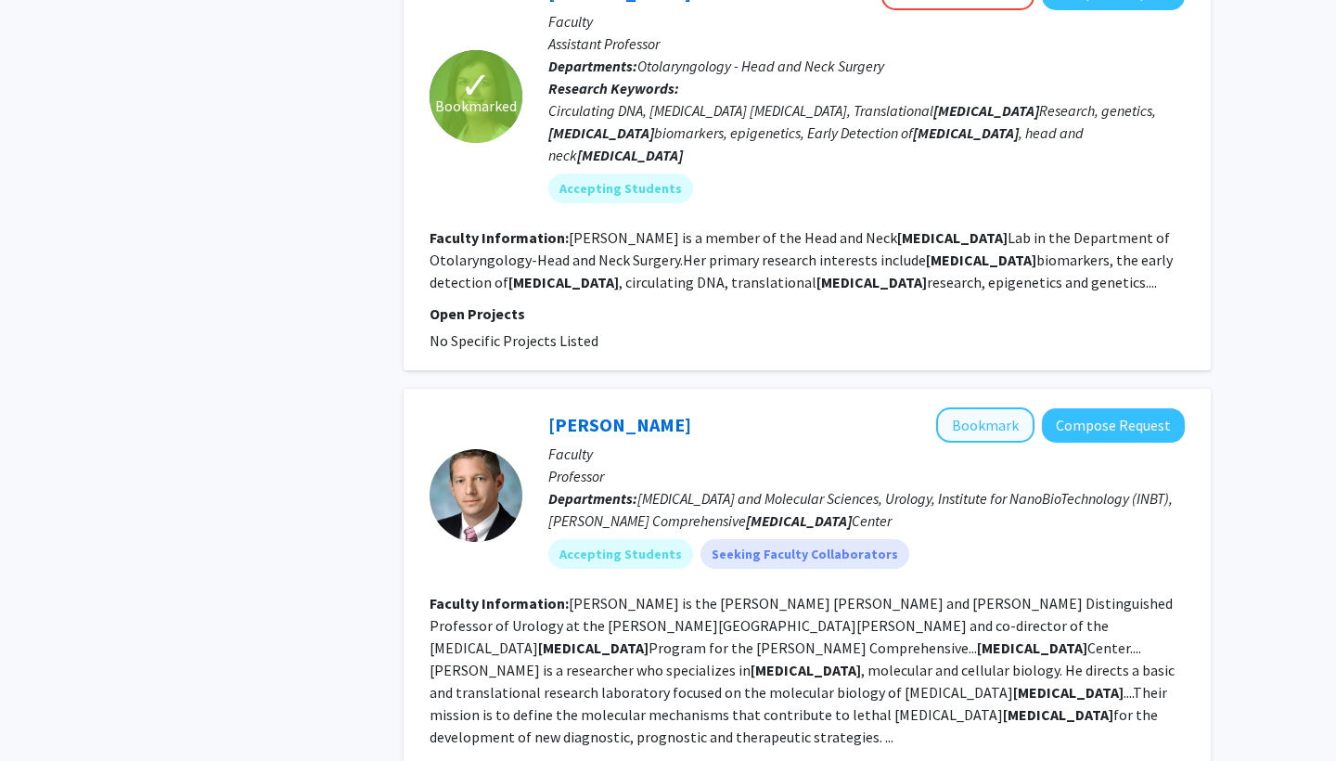
click at [969, 407] on button "Bookmark" at bounding box center [985, 424] width 98 height 35
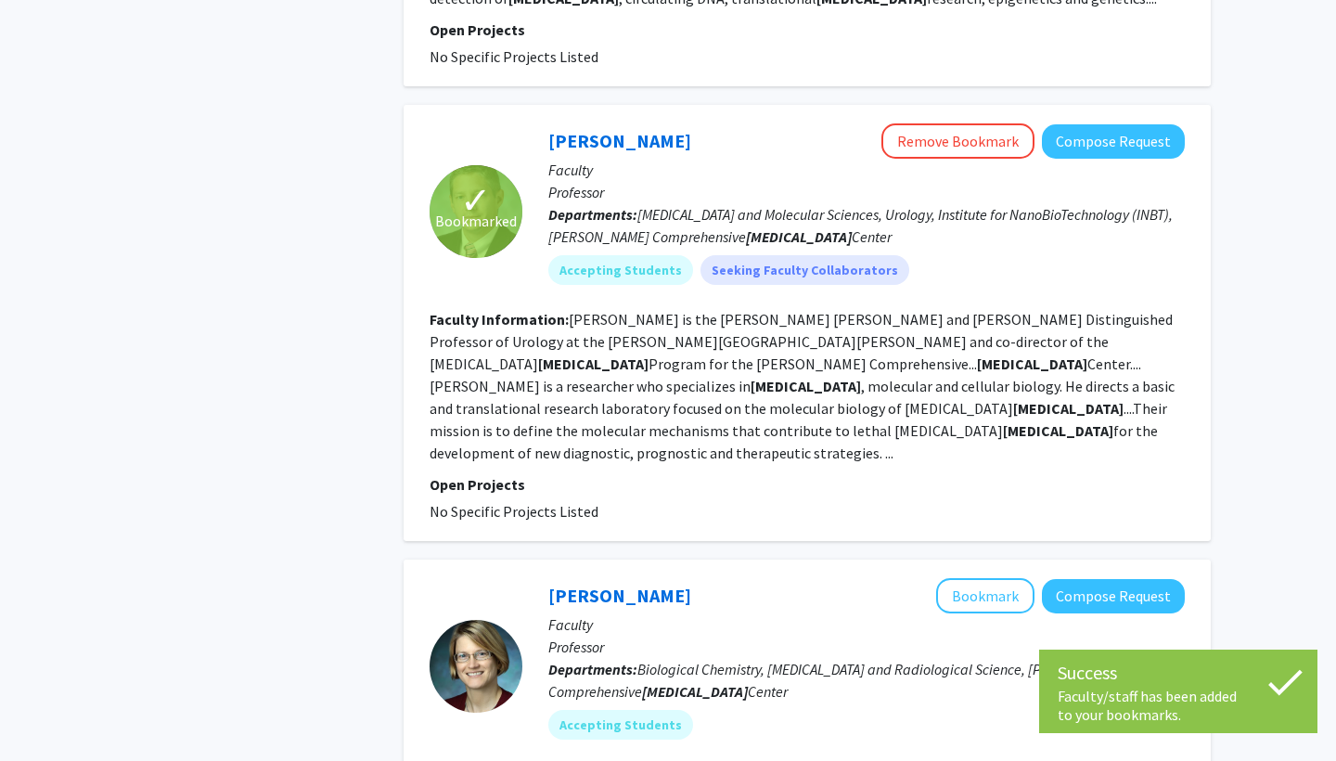
scroll to position [5201, 0]
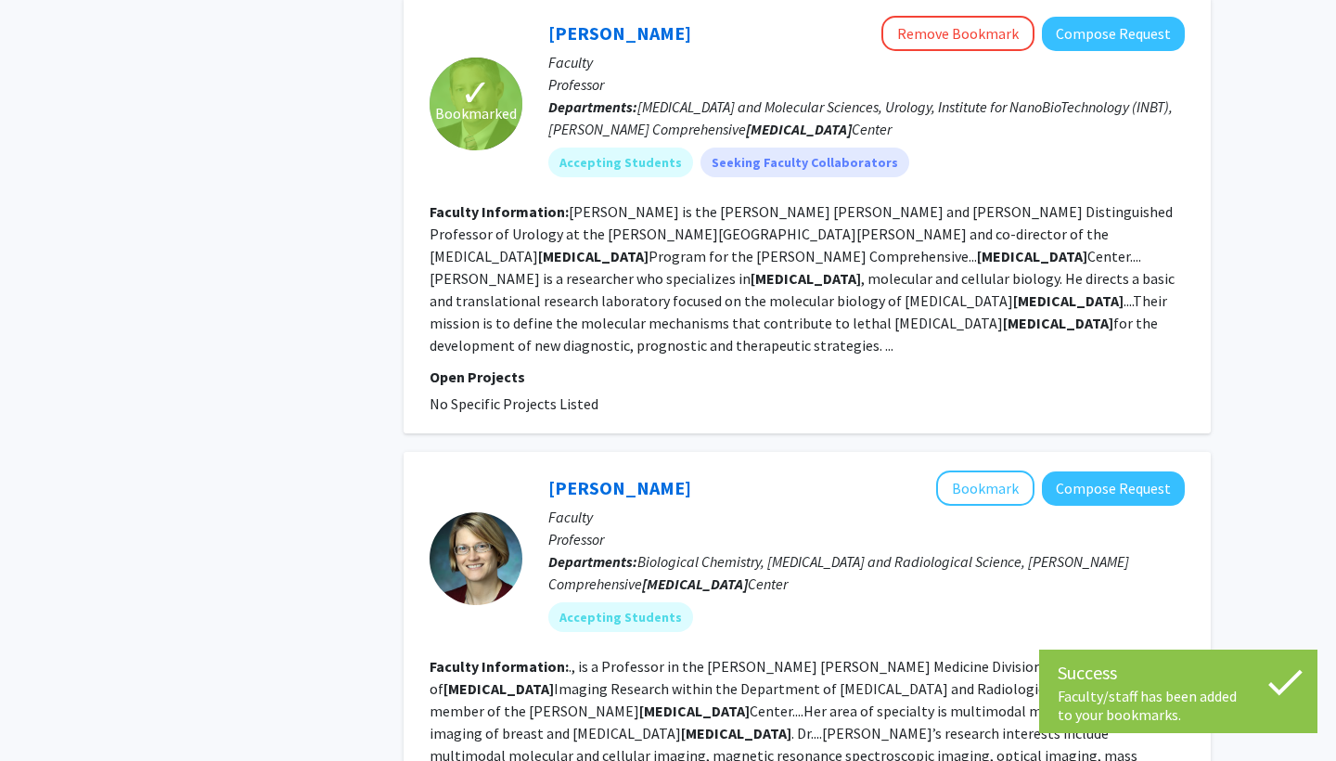
drag, startPoint x: 721, startPoint y: 458, endPoint x: 1014, endPoint y: 457, distance: 293.3
click at [1014, 655] on section "Faculty Information: ., is a Professor in the Johns Hopkins Medicine Division o…" at bounding box center [807, 733] width 755 height 156
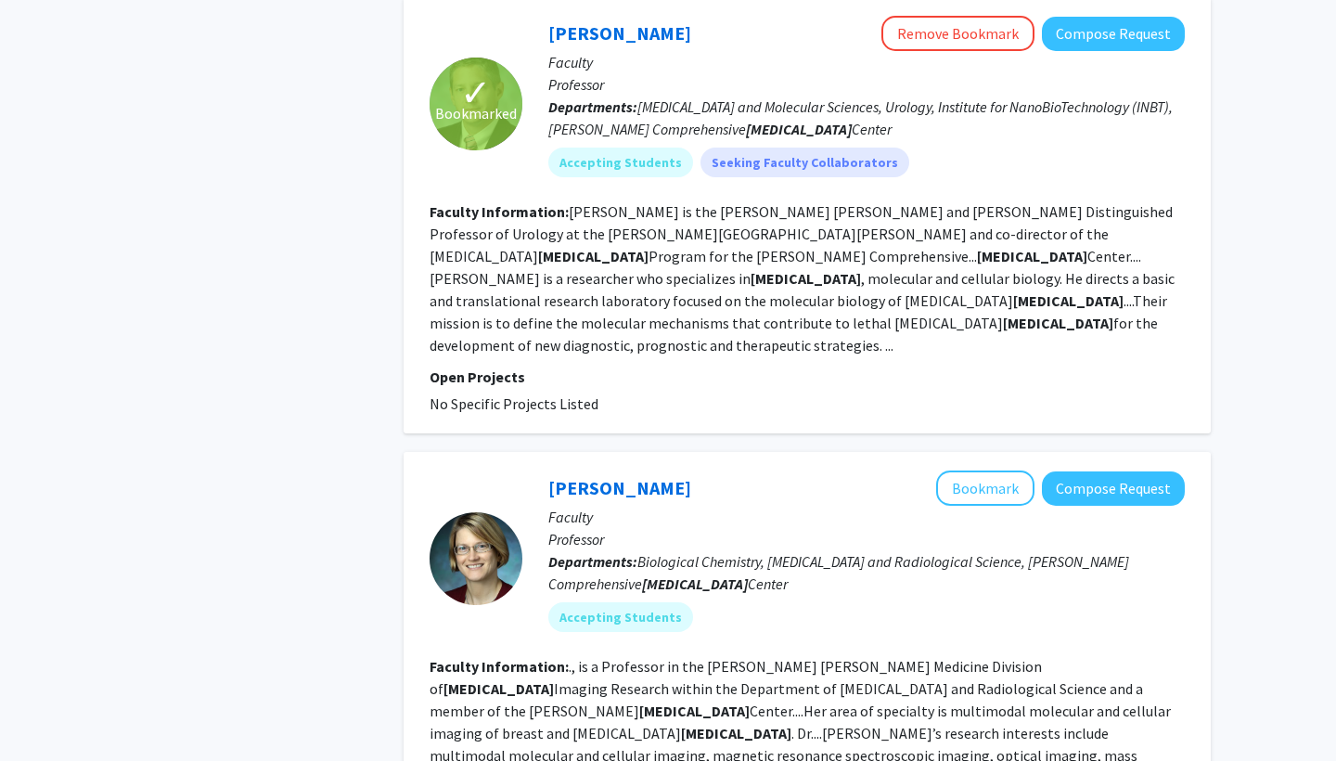
click at [1079, 655] on section "Faculty Information: ., is a Professor in the Johns Hopkins Medicine Division o…" at bounding box center [807, 733] width 755 height 156
click at [1058, 657] on fg-read-more "., is a Professor in the Johns Hopkins Medicine Division of Cancer Imaging Rese…" at bounding box center [801, 733] width 742 height 152
click at [1007, 471] on button "Bookmark" at bounding box center [985, 488] width 98 height 35
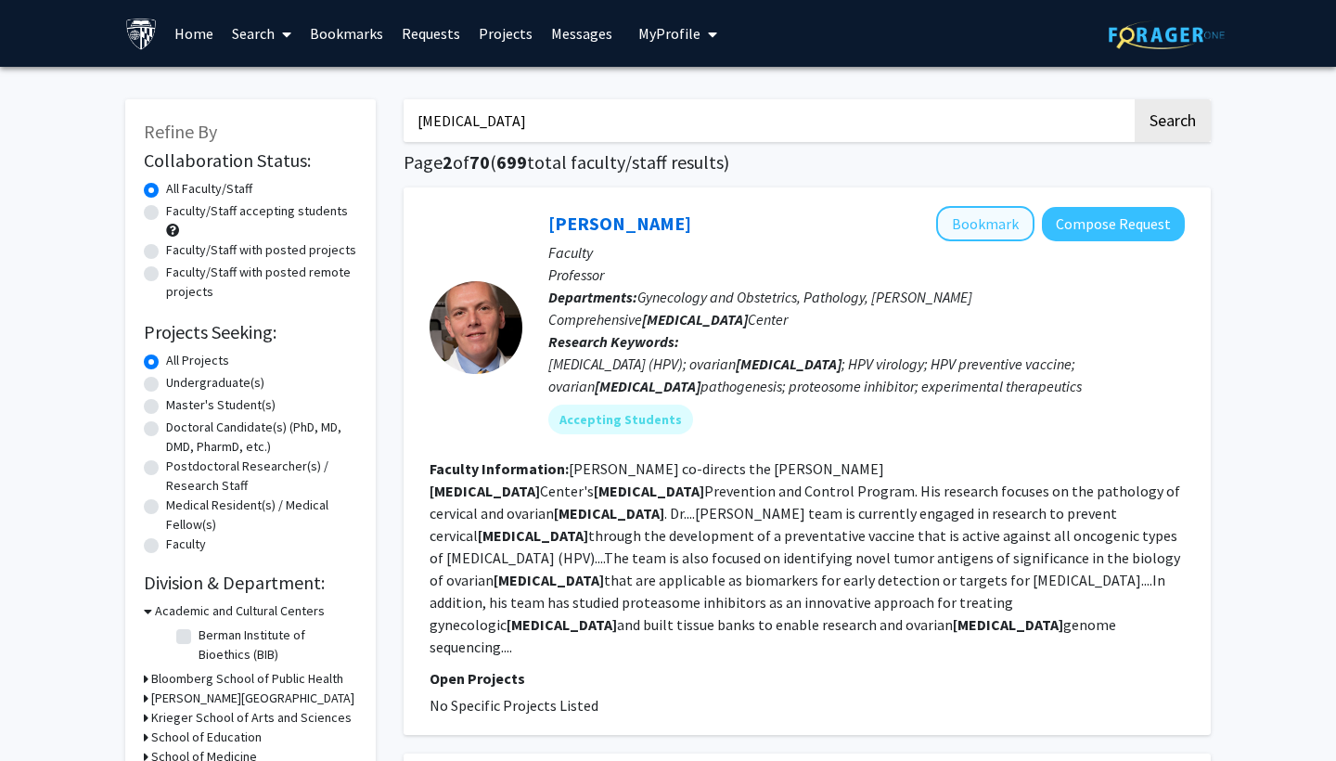
click at [979, 217] on button "Bookmark" at bounding box center [985, 223] width 98 height 35
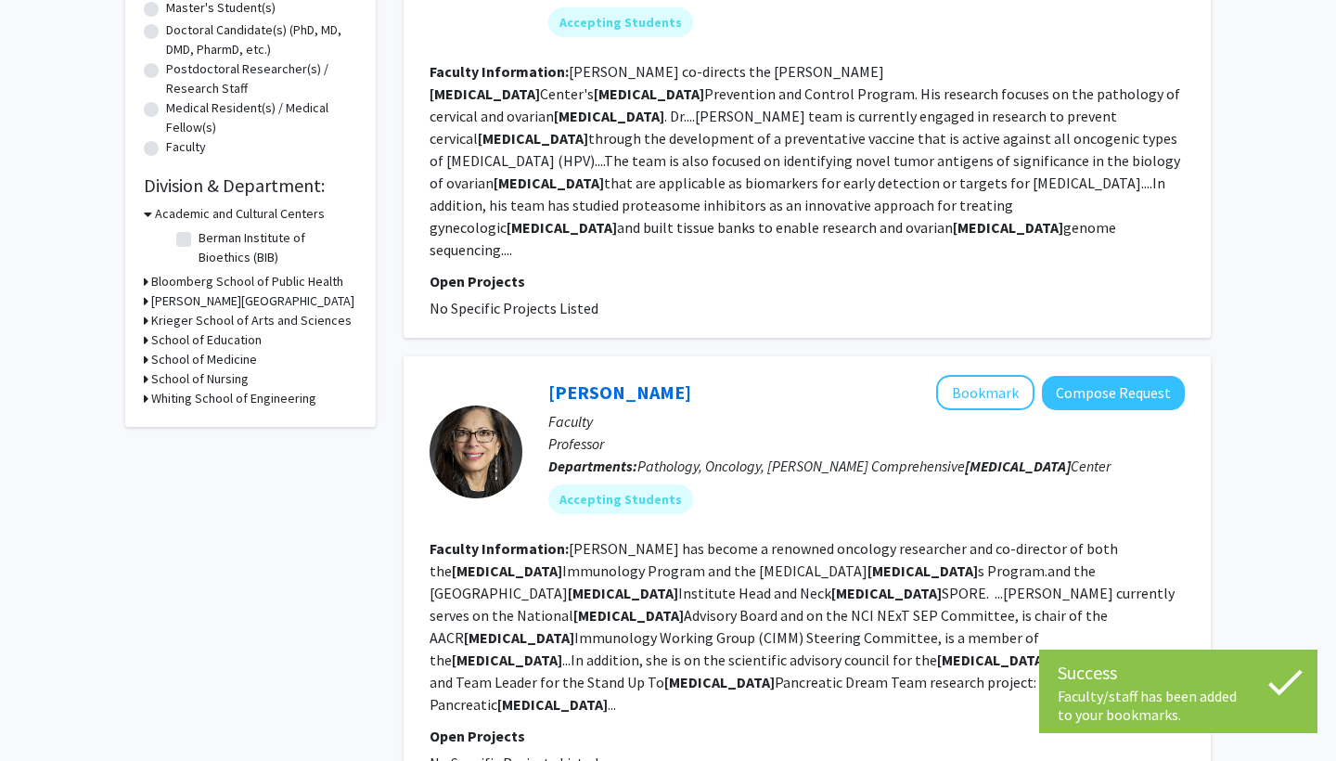
scroll to position [468, 0]
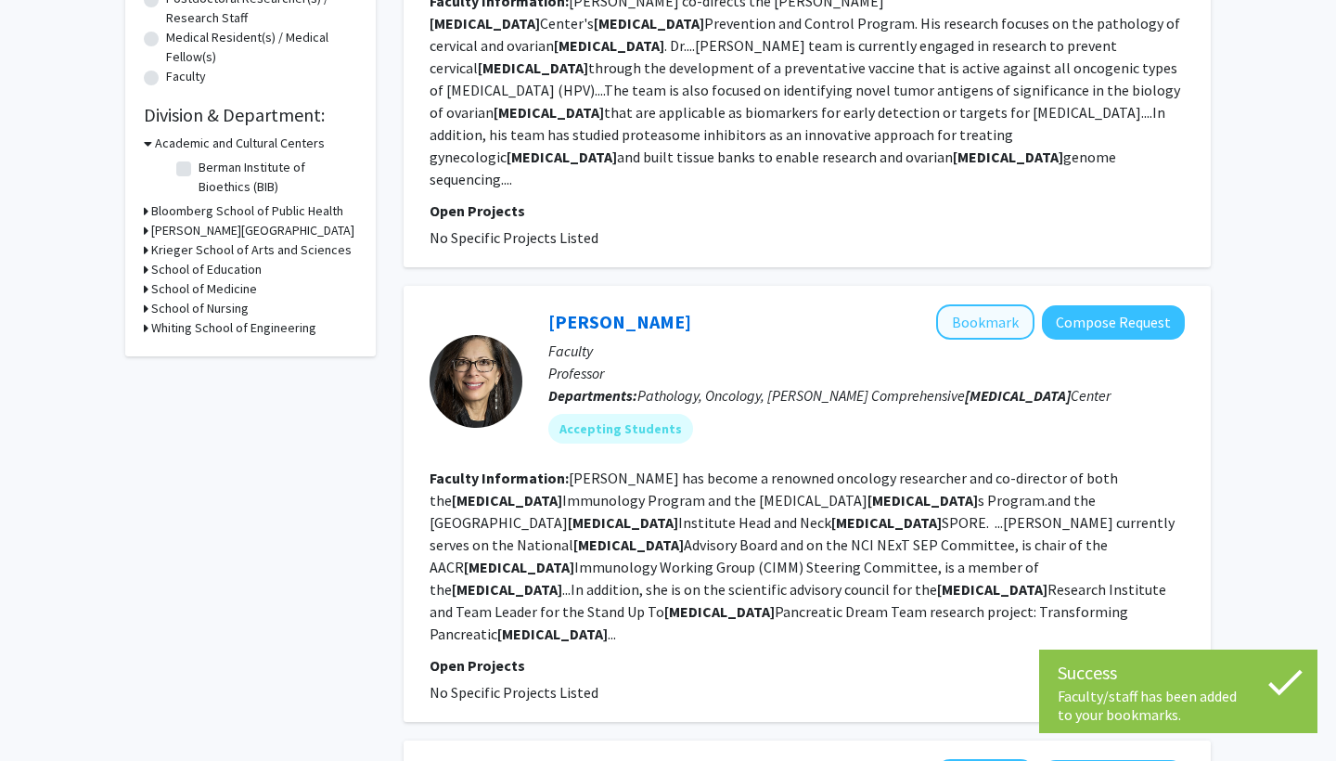
click at [968, 304] on button "Bookmark" at bounding box center [985, 321] width 98 height 35
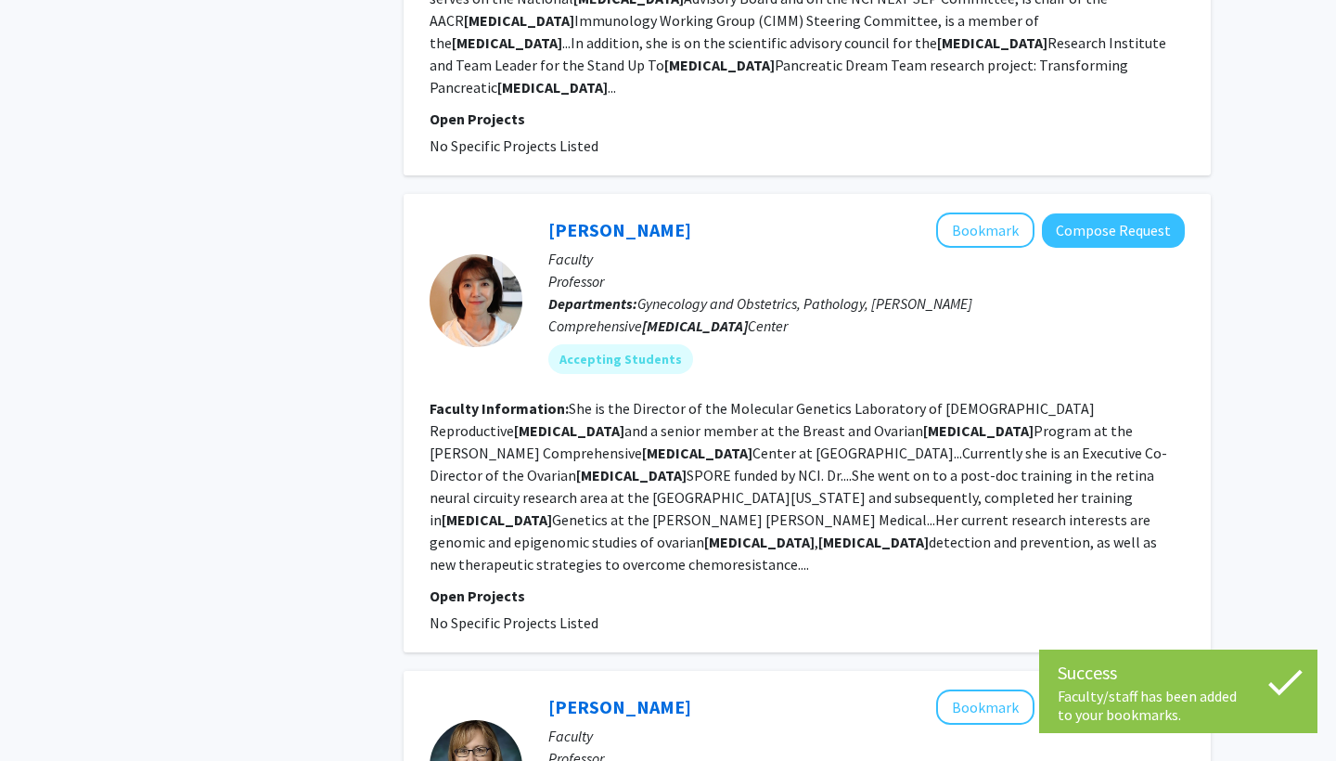
scroll to position [1014, 0]
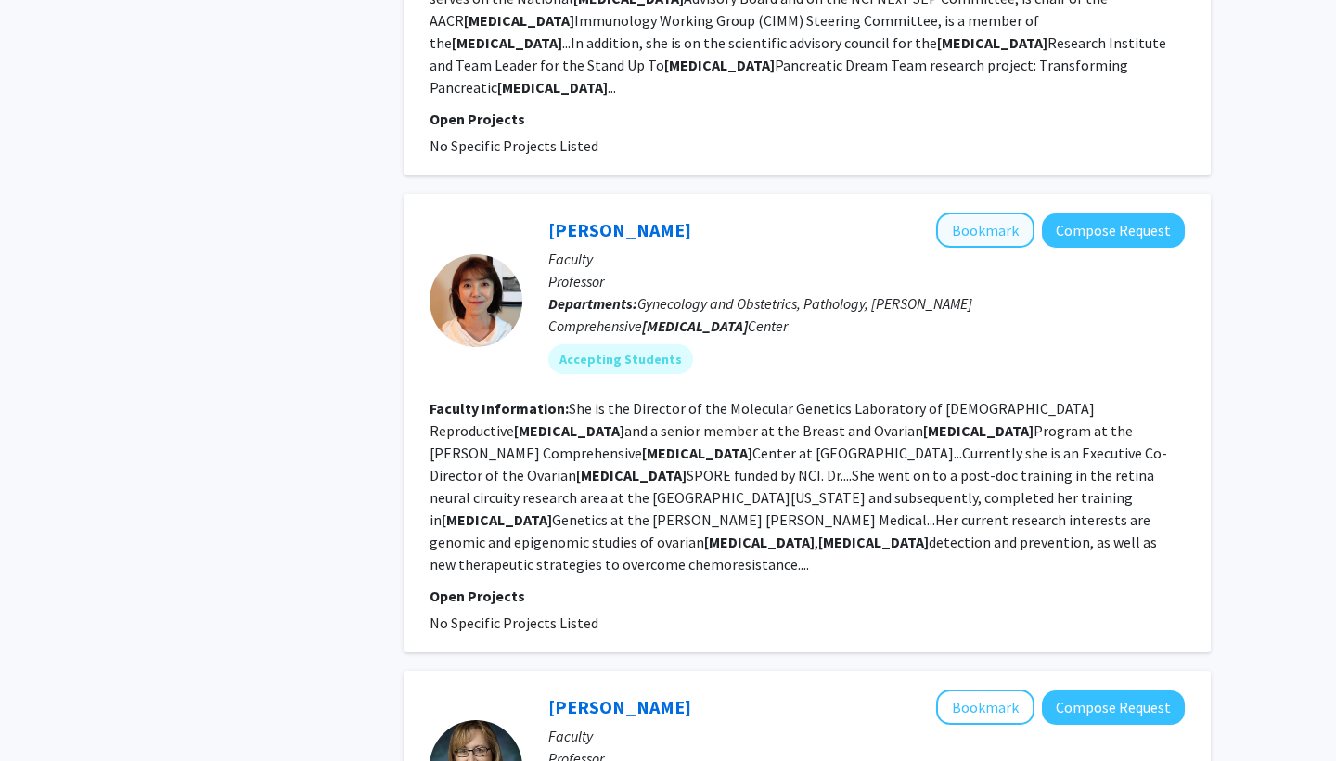
click at [967, 213] on button "Bookmark" at bounding box center [985, 230] width 98 height 35
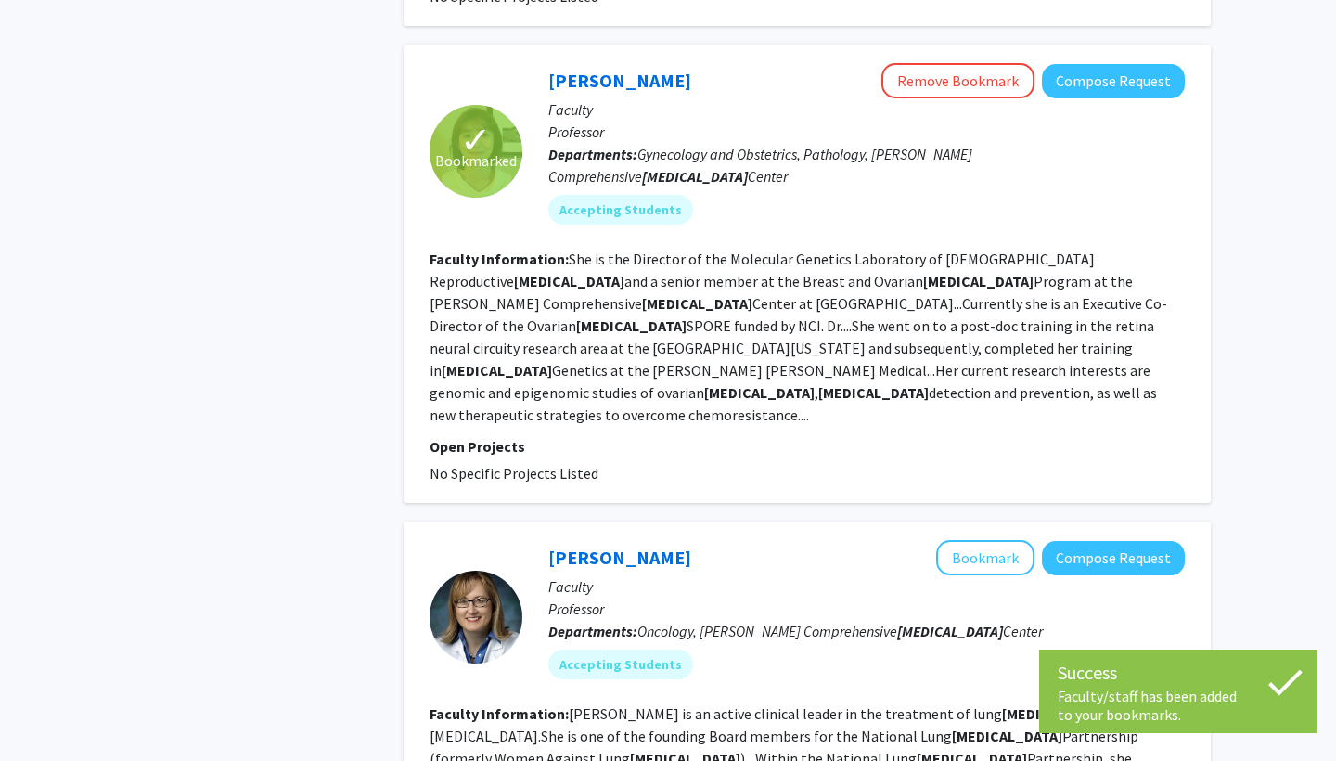
scroll to position [1439, 0]
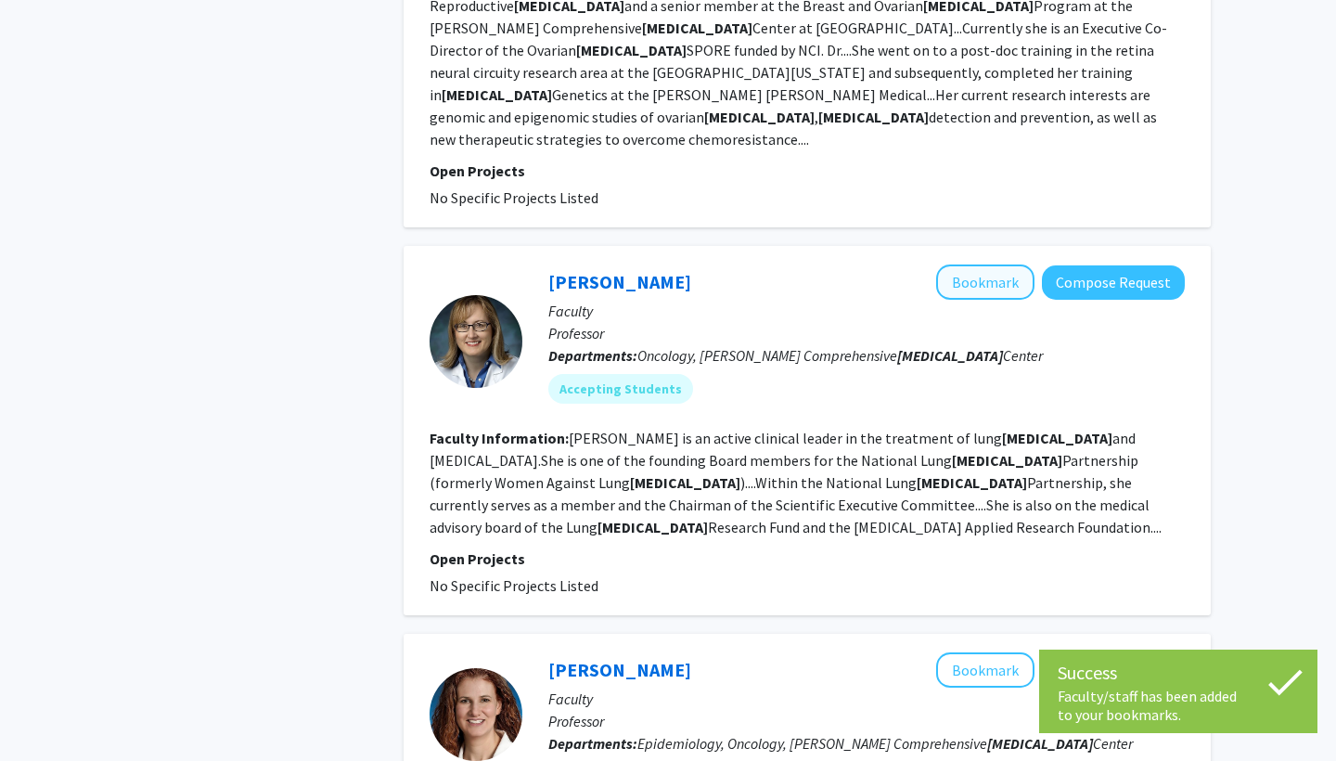
click at [969, 265] on button "Bookmark" at bounding box center [985, 282] width 98 height 35
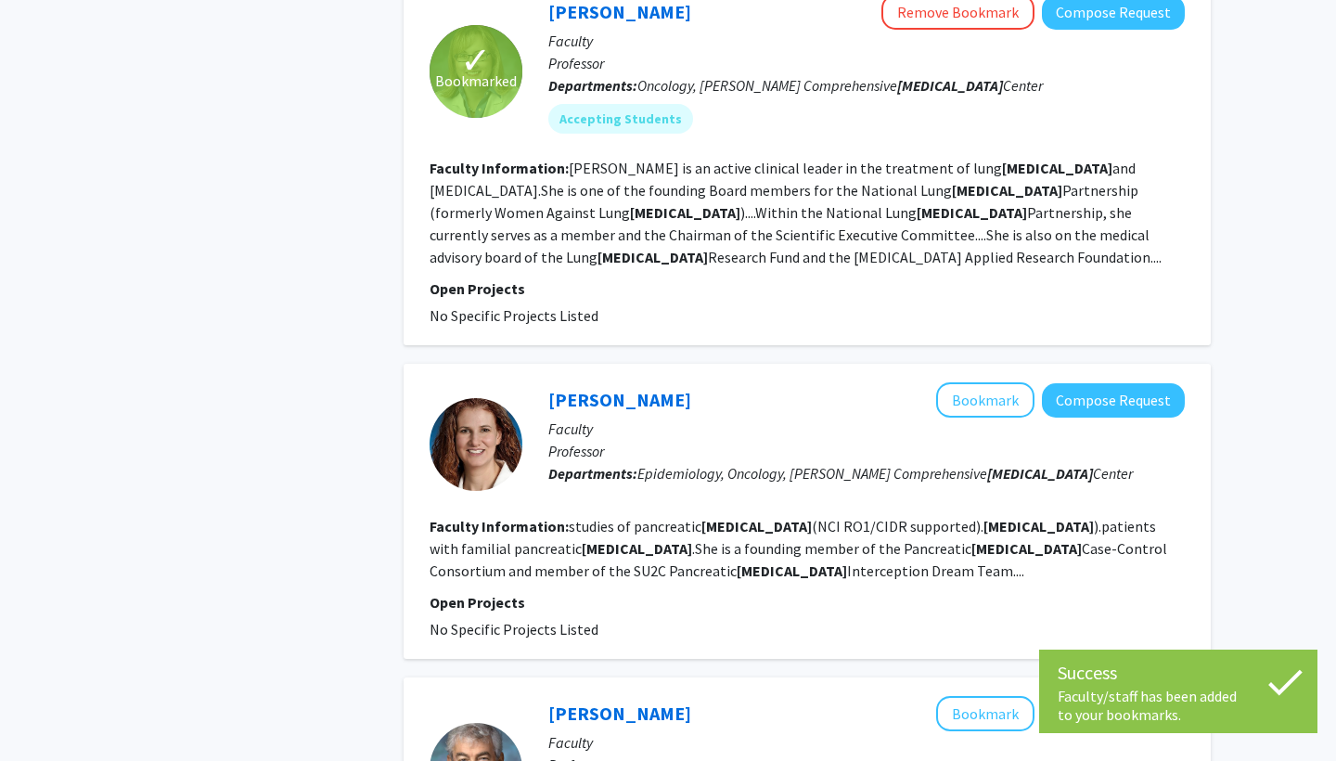
scroll to position [1711, 0]
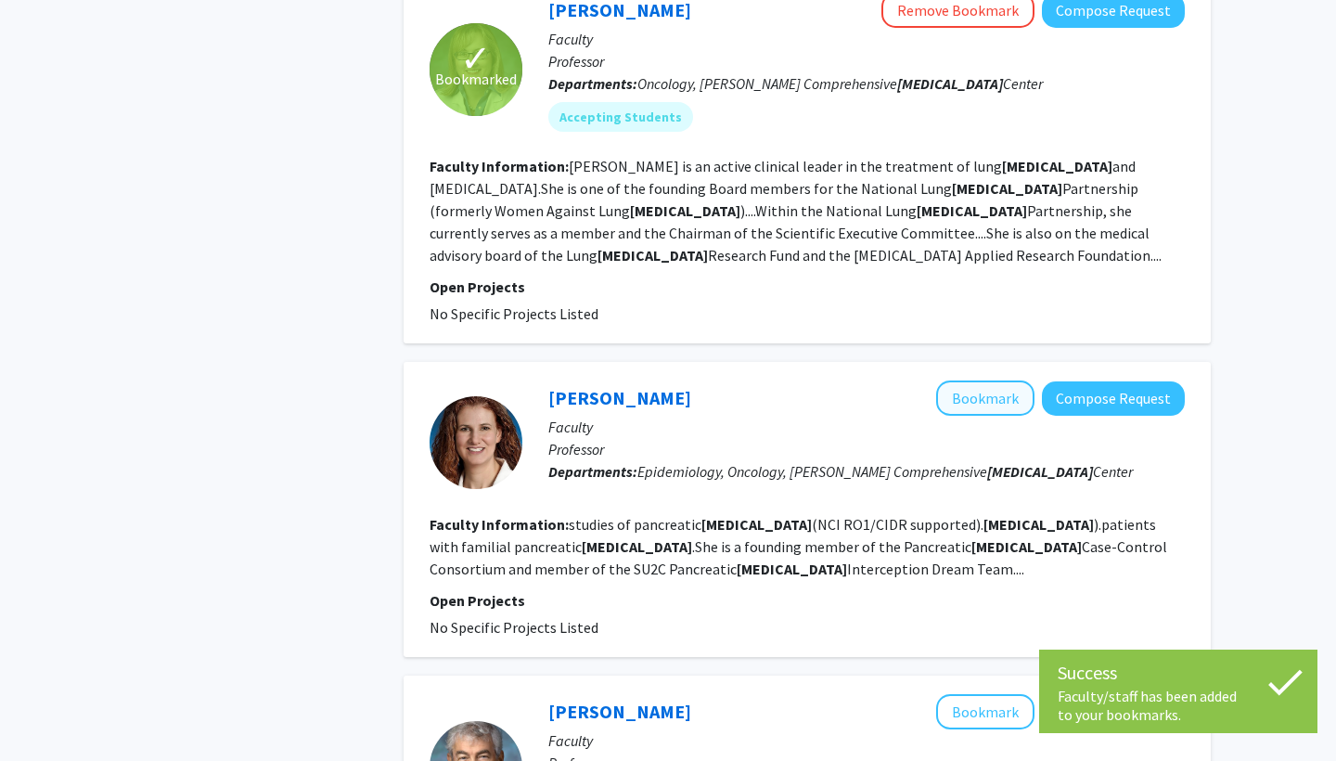
click at [983, 381] on button "Bookmark" at bounding box center [985, 398] width 98 height 35
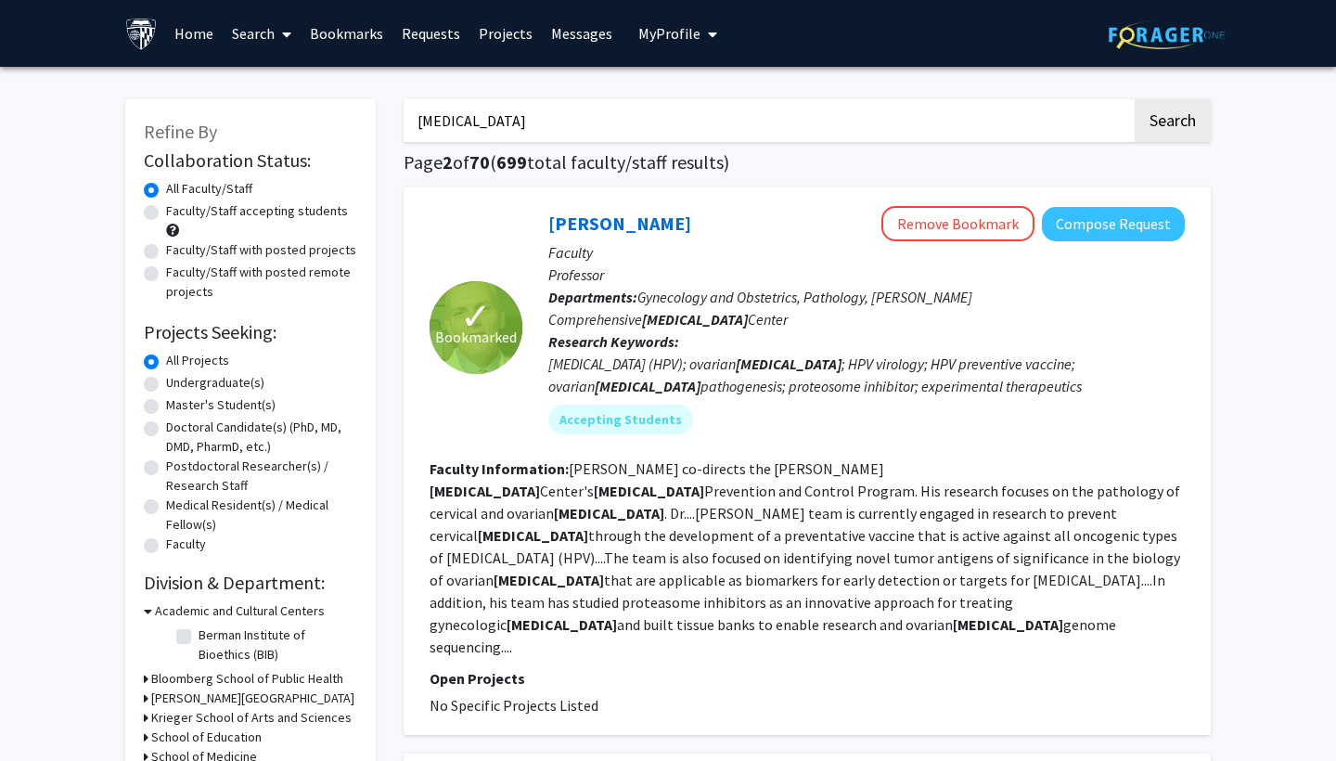
scroll to position [0, 0]
click at [373, 34] on link "Bookmarks" at bounding box center [347, 33] width 92 height 65
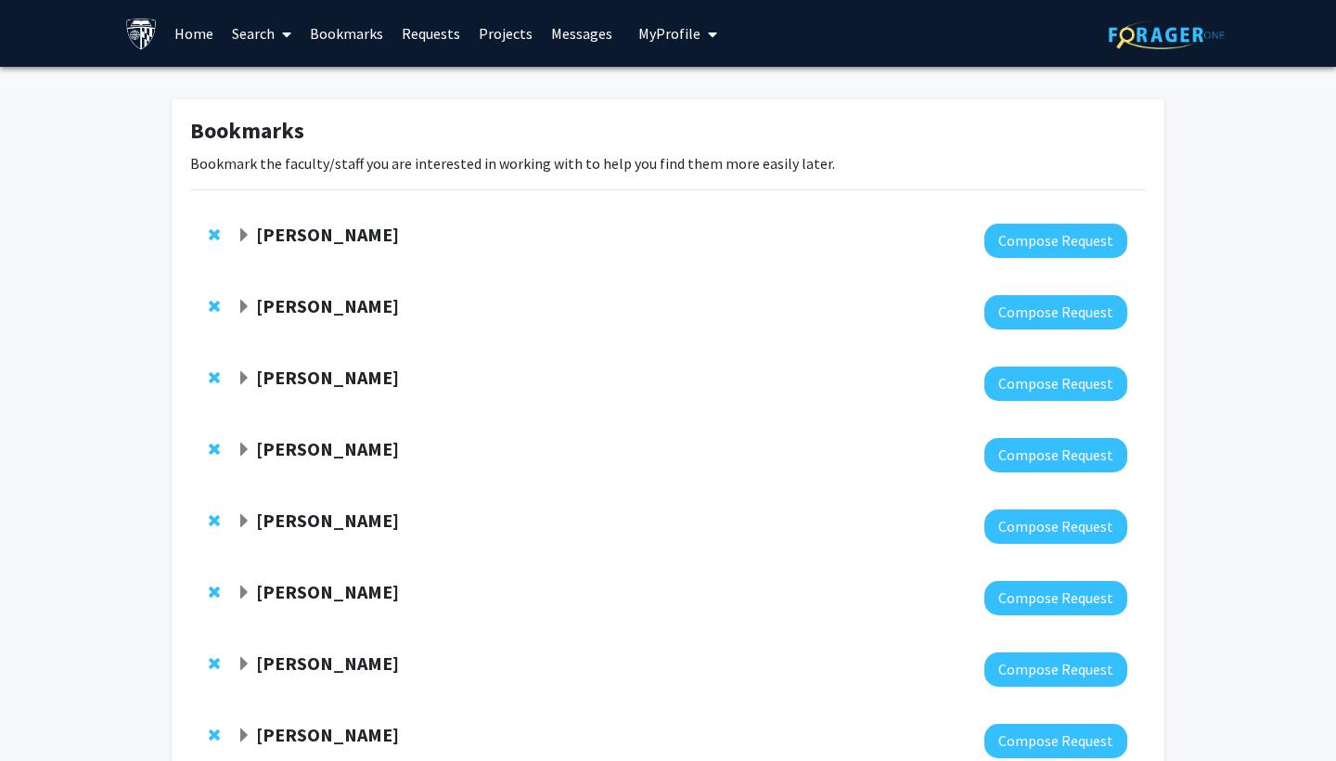
click at [212, 308] on span "Remove Karen Fleming from bookmarks" at bounding box center [214, 306] width 11 height 15
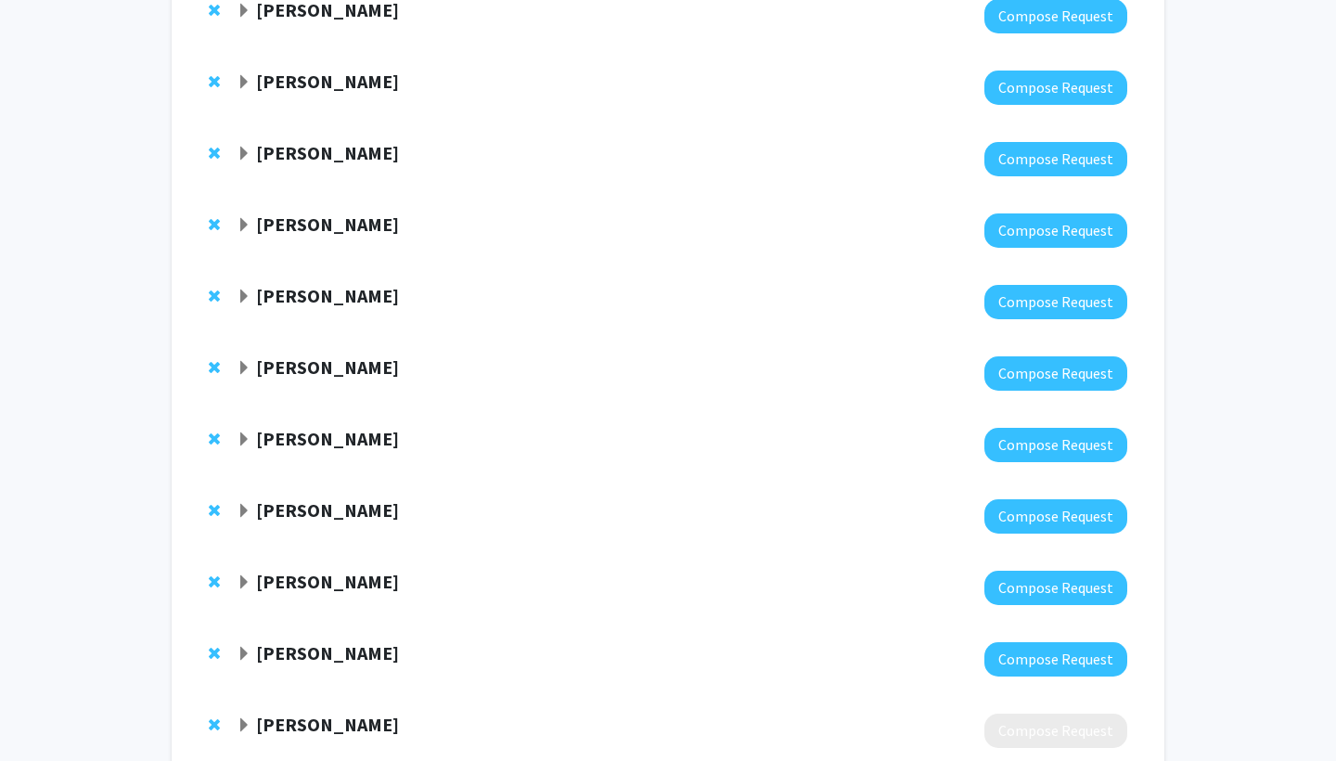
scroll to position [283, 0]
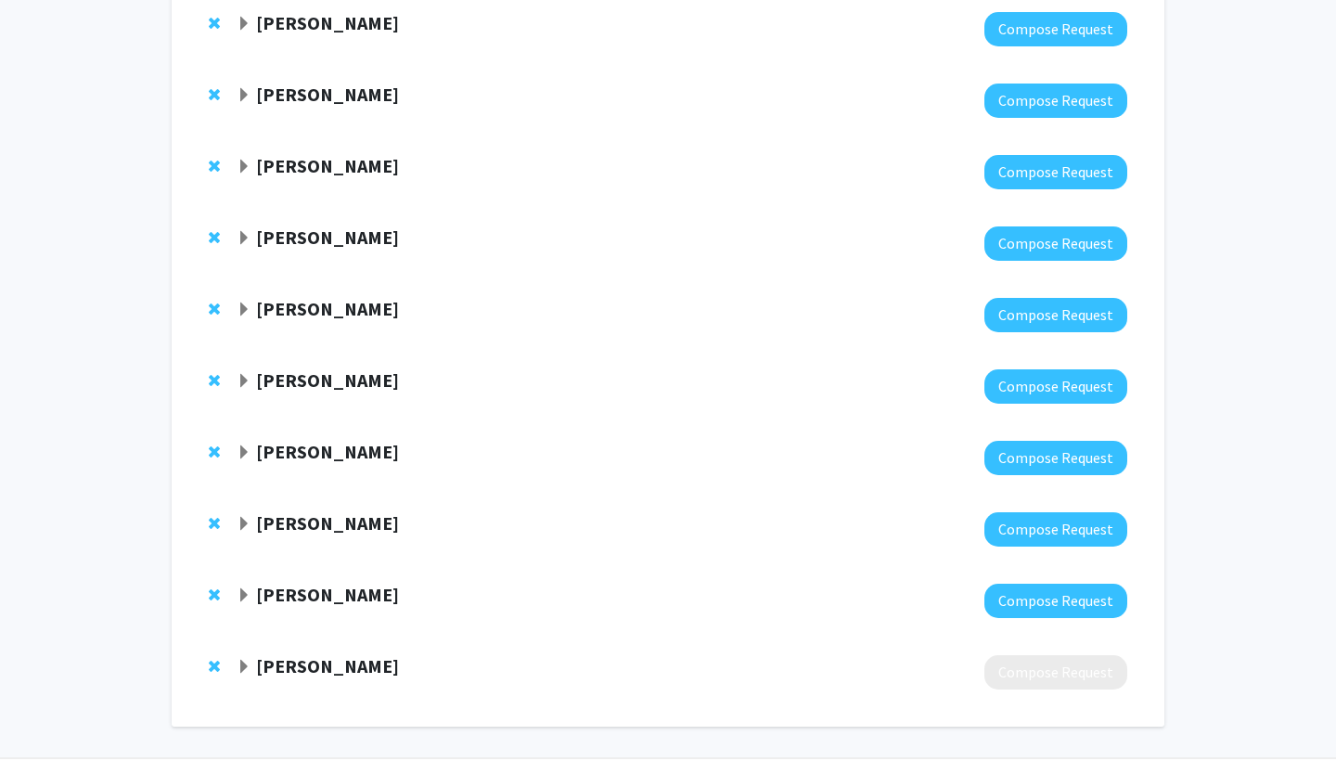
click at [261, 664] on strong "Alison Klein" at bounding box center [327, 665] width 143 height 23
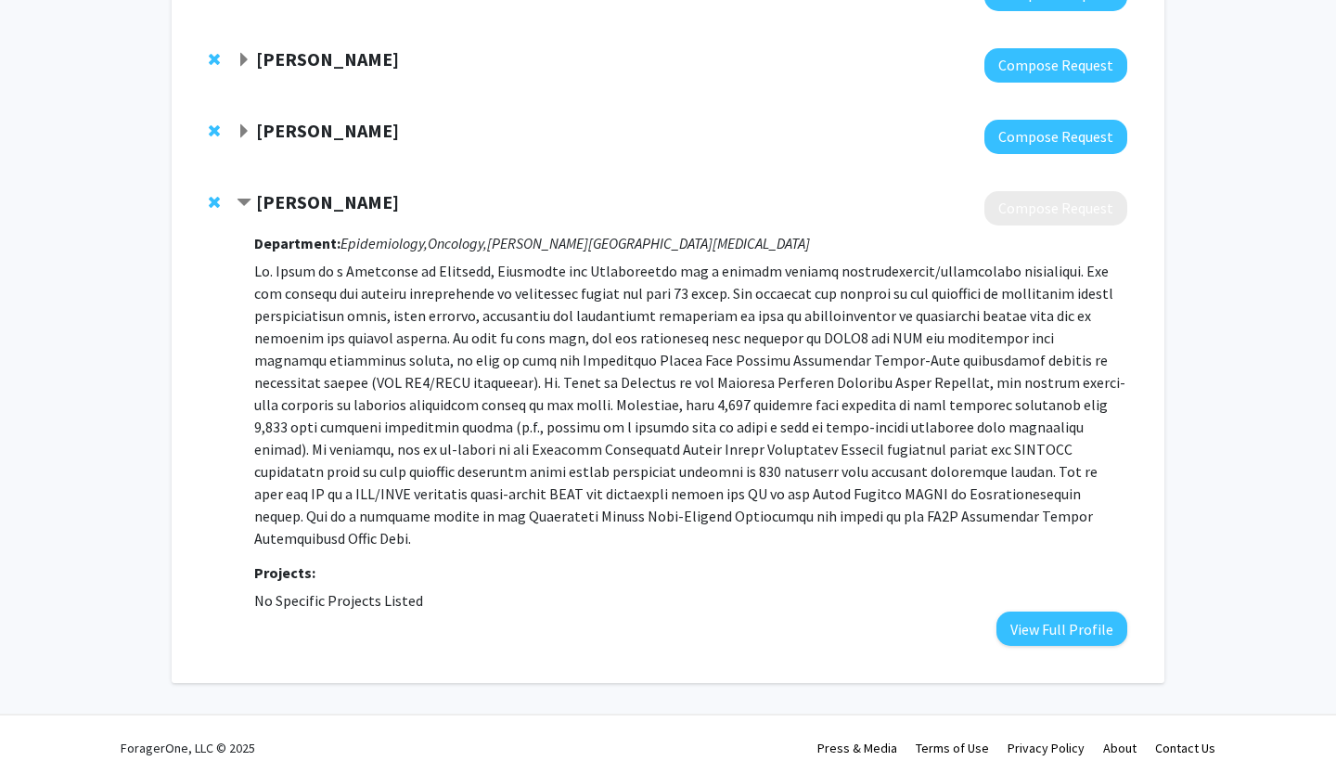
scroll to position [746, 0]
click at [253, 198] on div "Alison Klein" at bounding box center [437, 203] width 401 height 23
click at [243, 140] on span "Expand Julie Brahmer Bookmark" at bounding box center [244, 132] width 15 height 15
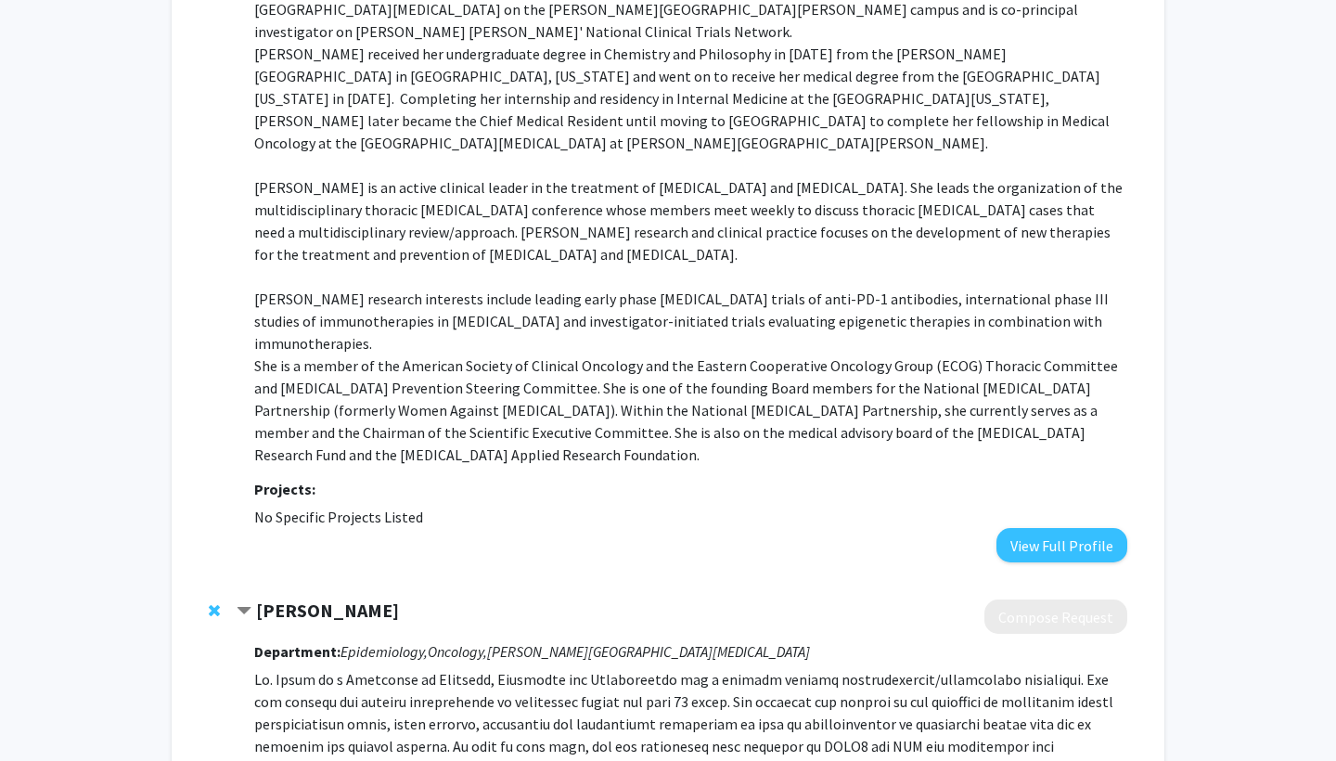
scroll to position [813, 0]
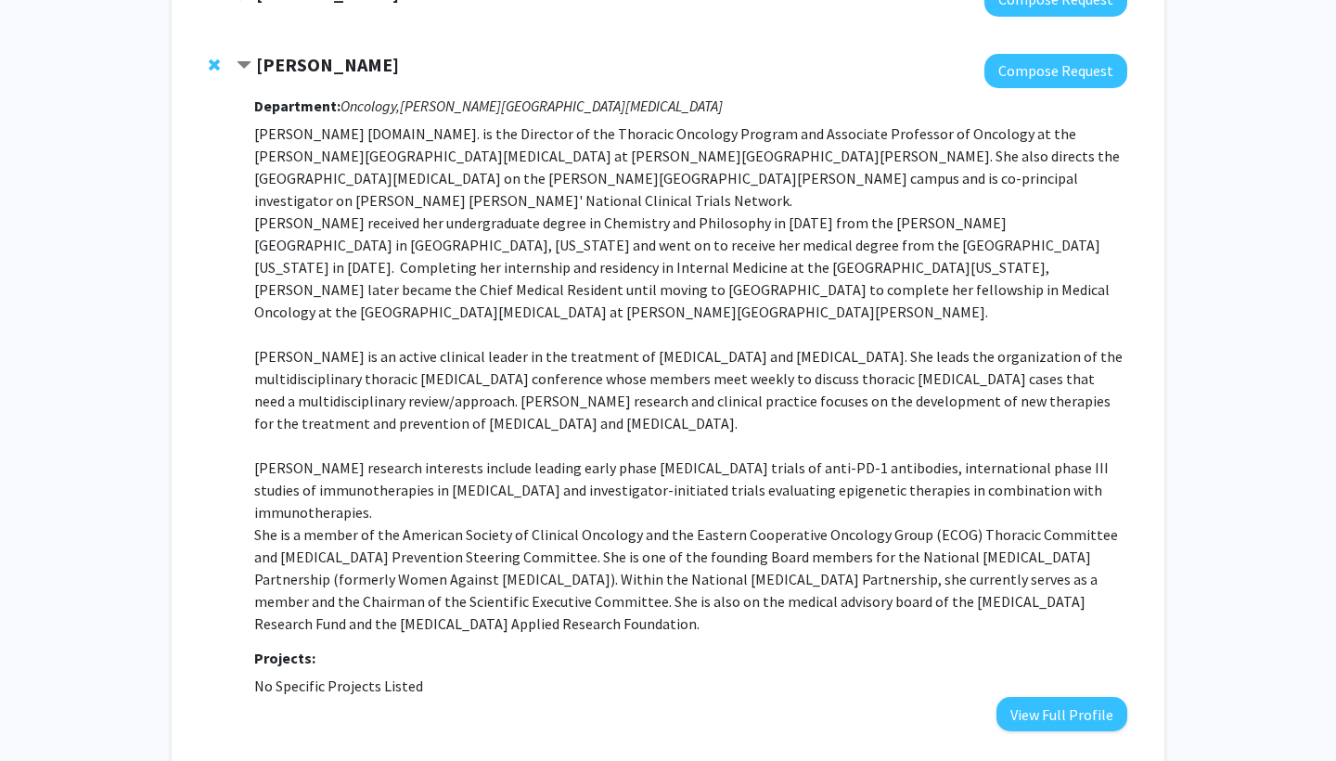
click at [240, 71] on span "Contract Julie Brahmer Bookmark" at bounding box center [244, 65] width 15 height 15
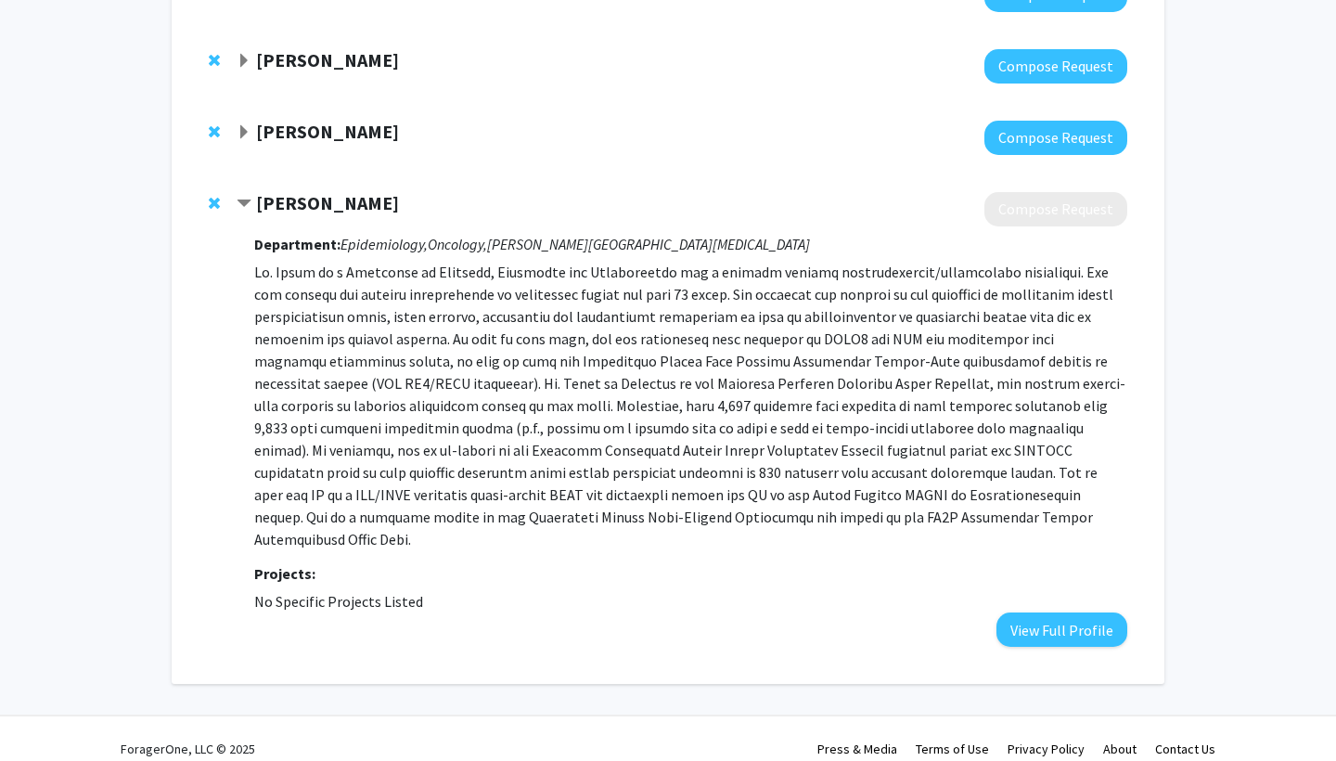
click at [239, 211] on span "Contract Alison Klein Bookmark" at bounding box center [244, 204] width 15 height 15
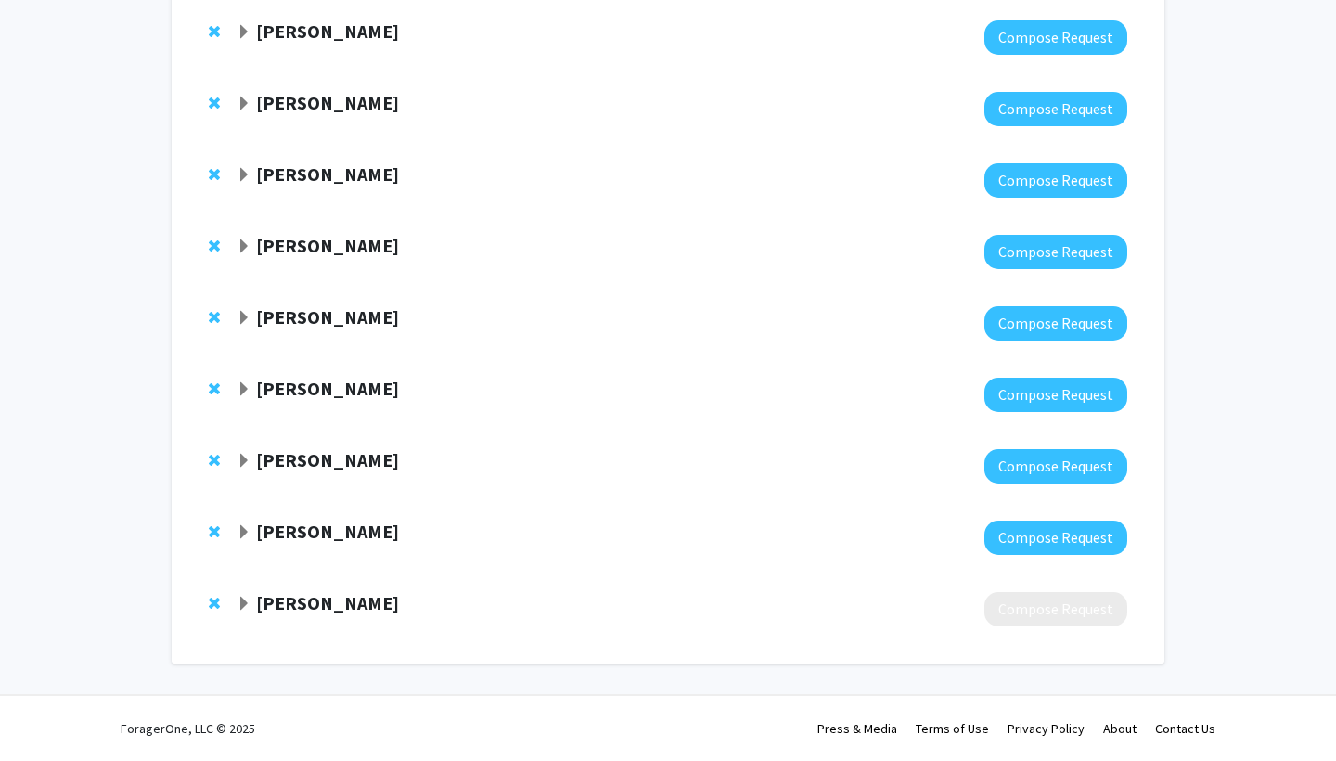
click at [216, 610] on span "Remove Alison Klein from bookmarks" at bounding box center [214, 603] width 11 height 15
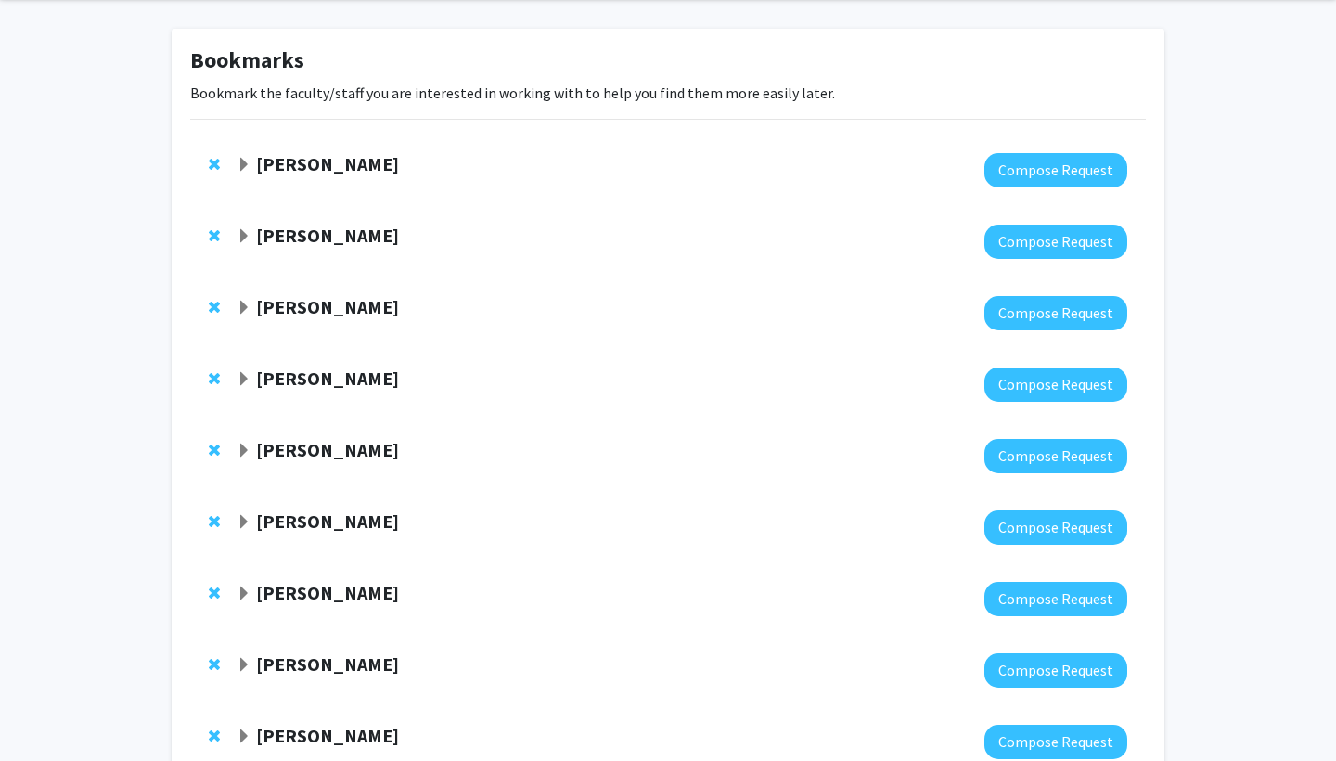
scroll to position [67, 0]
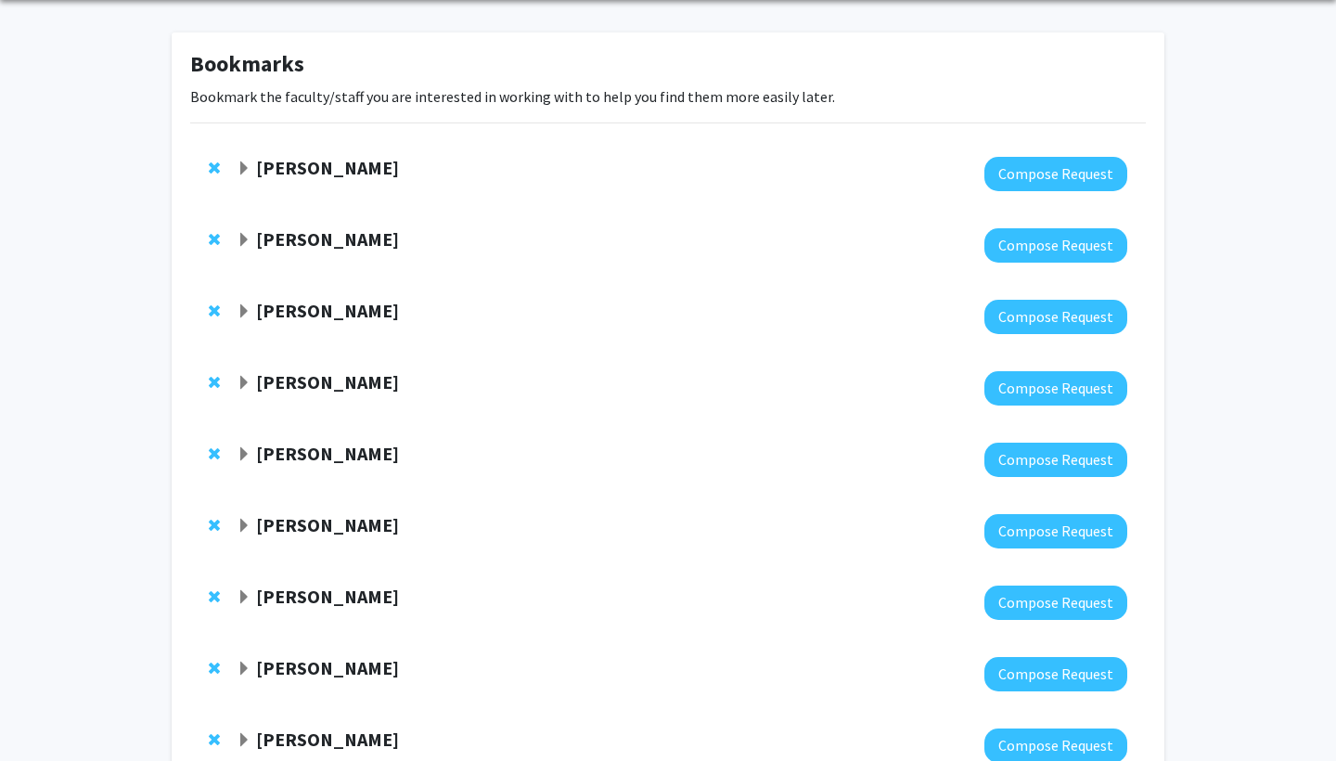
click at [240, 239] on span "Expand Jillian Phallen Bookmark" at bounding box center [244, 240] width 15 height 15
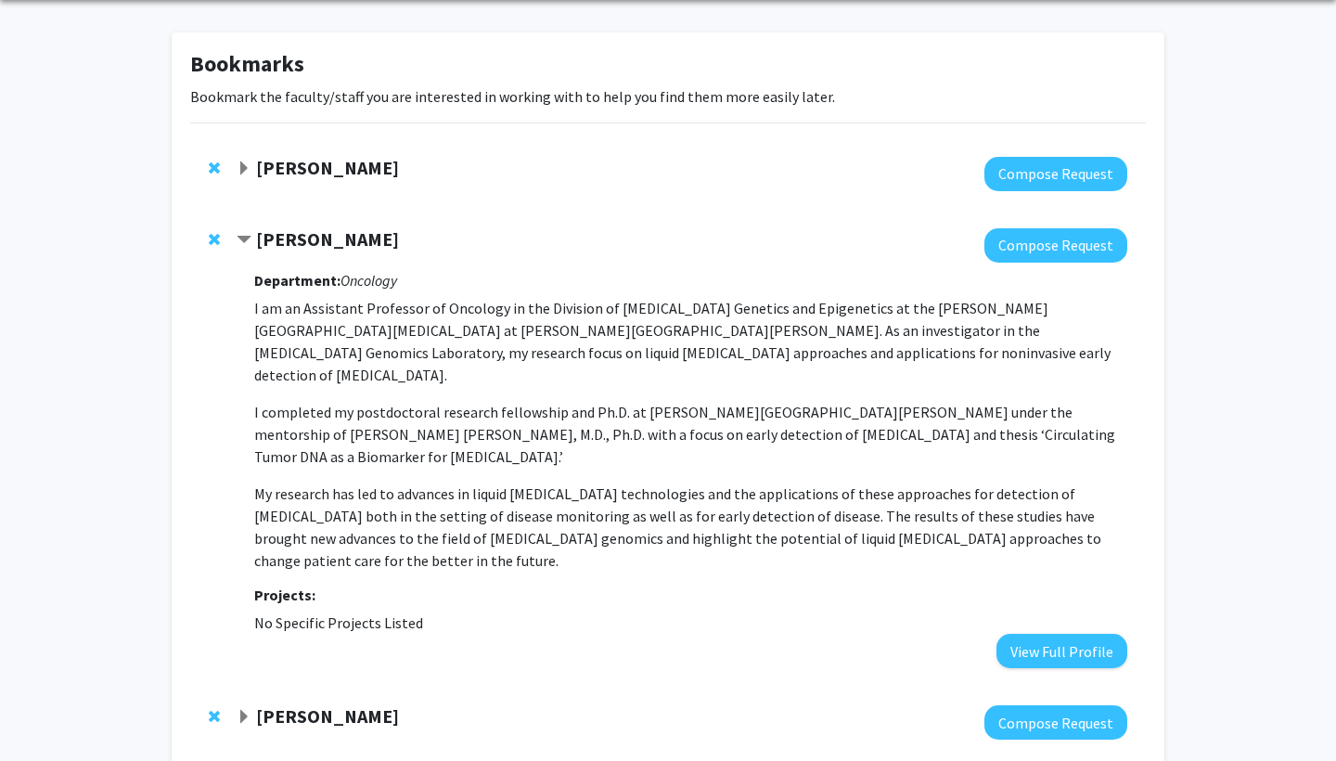
click at [251, 238] on span "Contract Jillian Phallen Bookmark" at bounding box center [244, 240] width 15 height 15
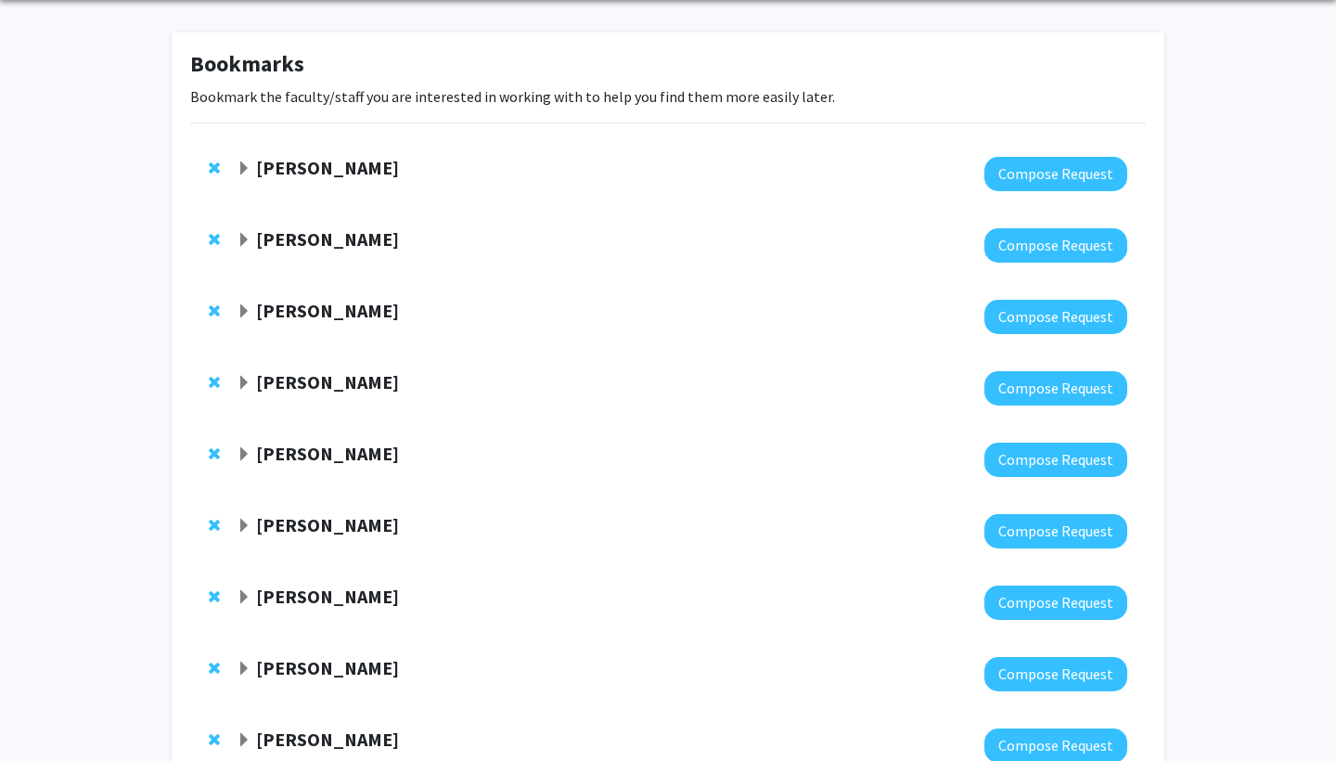
click at [244, 315] on span "Expand David Sidransky Bookmark" at bounding box center [244, 311] width 15 height 15
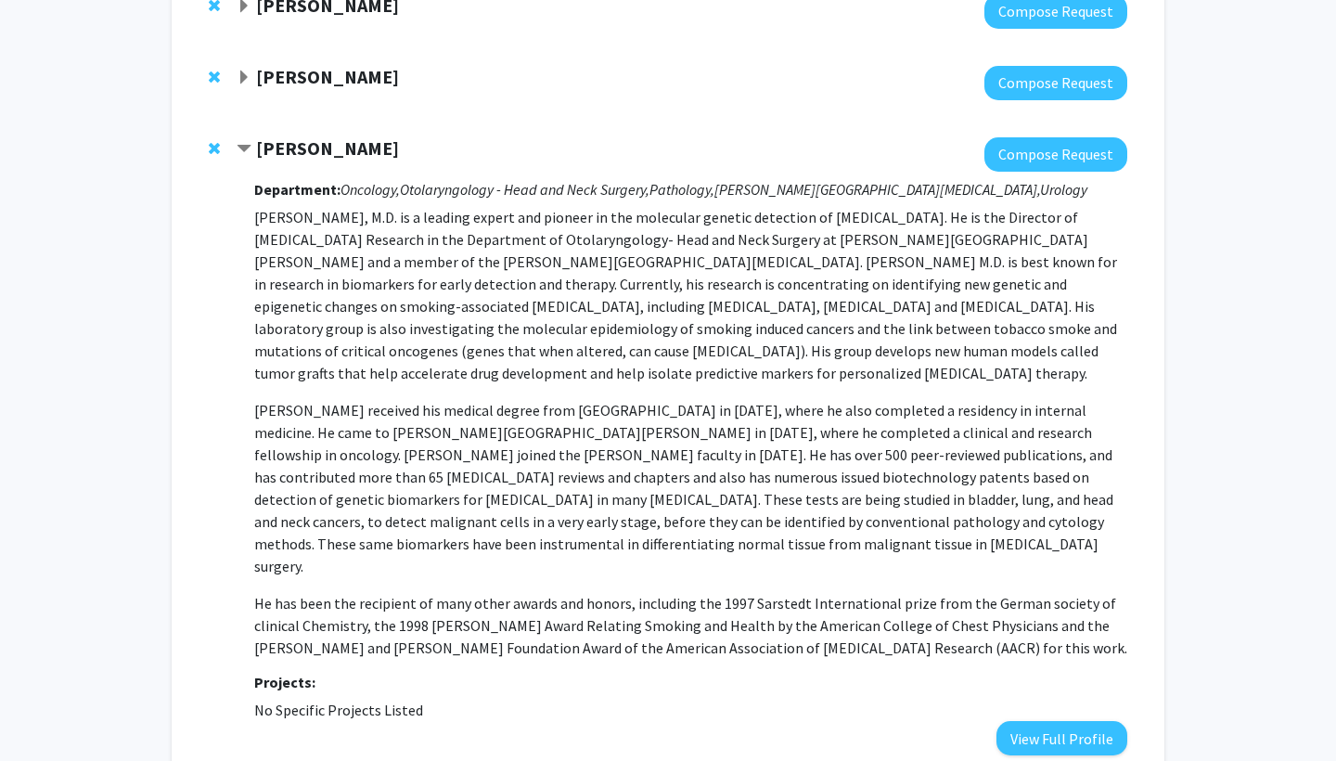
scroll to position [229, 0]
click at [244, 146] on span "Contract David Sidransky Bookmark" at bounding box center [244, 149] width 15 height 15
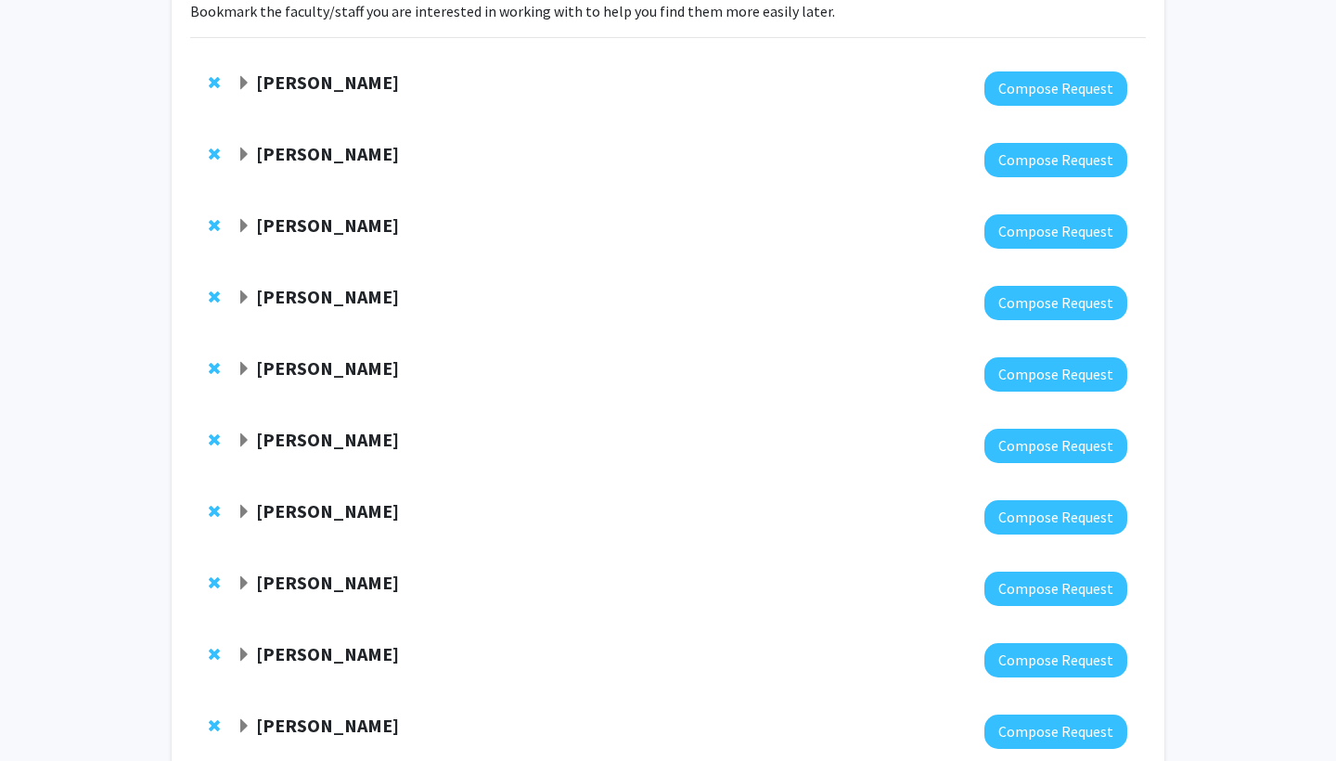
scroll to position [29, 0]
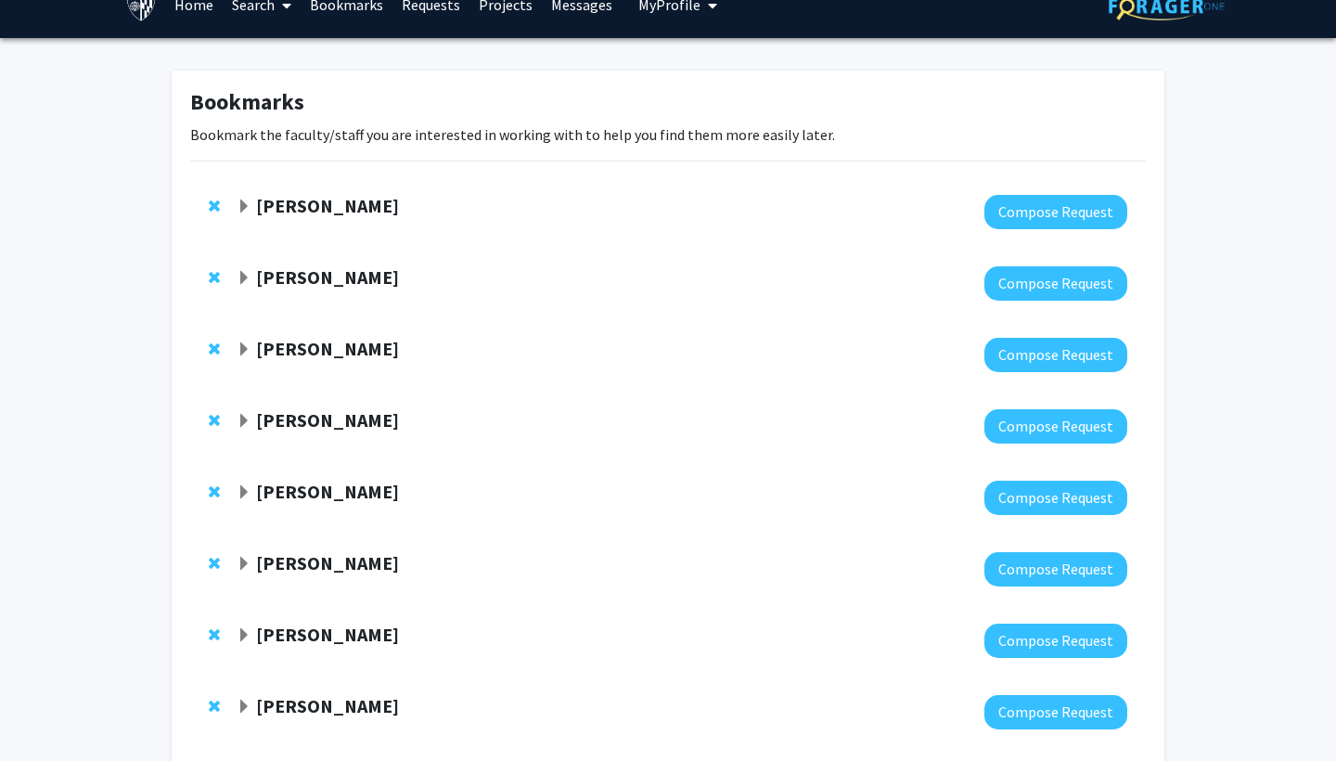
click at [244, 277] on span "Expand Jillian Phallen Bookmark" at bounding box center [244, 278] width 15 height 15
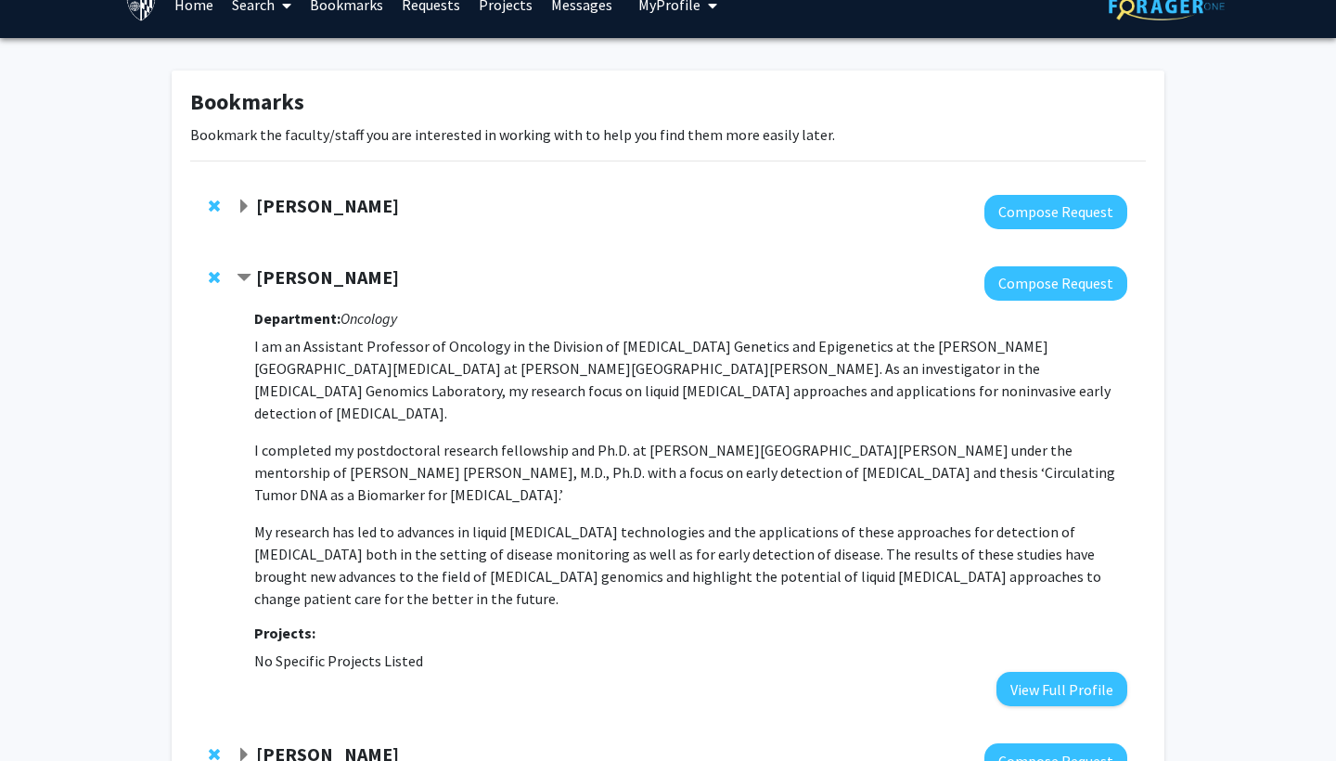
click at [243, 275] on span "Contract Jillian Phallen Bookmark" at bounding box center [244, 278] width 15 height 15
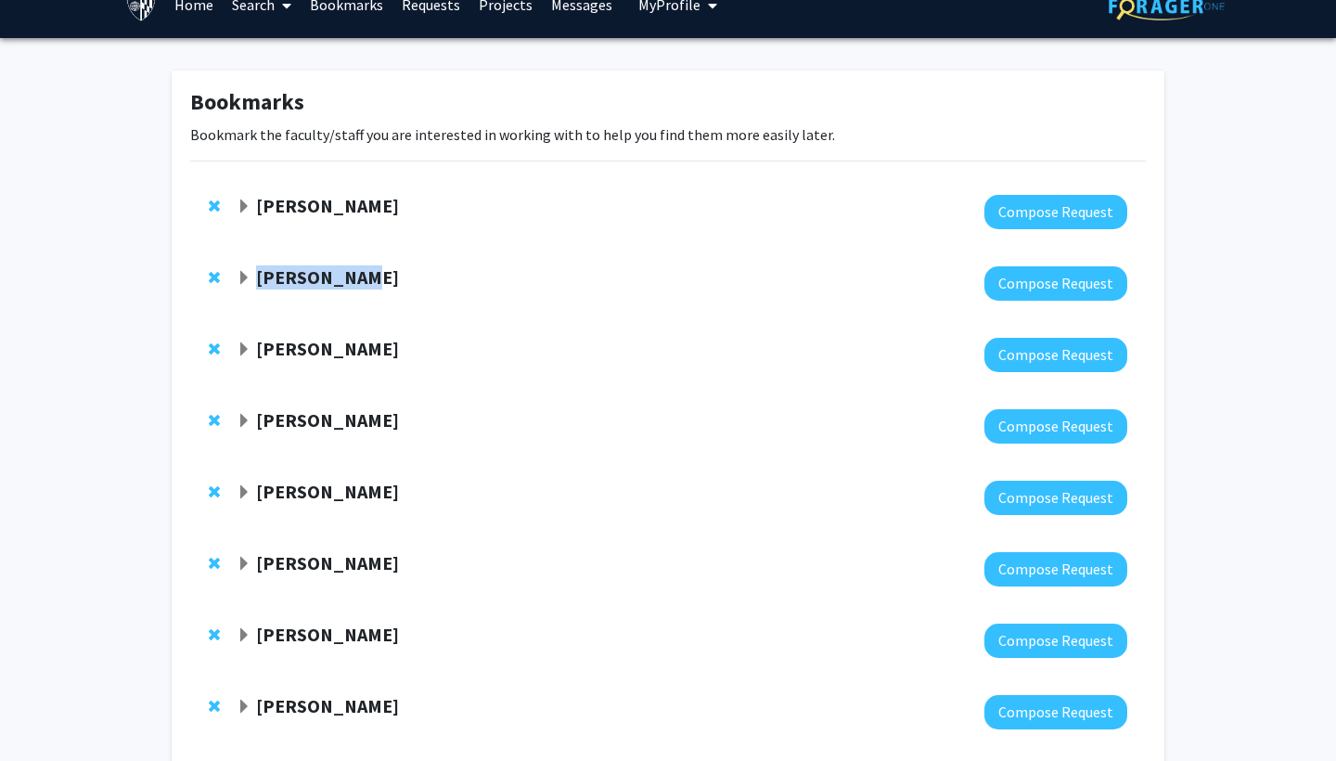
drag, startPoint x: 343, startPoint y: 254, endPoint x: 344, endPoint y: 284, distance: 29.7
click at [344, 284] on div "Jillian Phallen Compose Request" at bounding box center [668, 283] width 956 height 71
click at [344, 284] on strong "[PERSON_NAME]" at bounding box center [327, 276] width 143 height 23
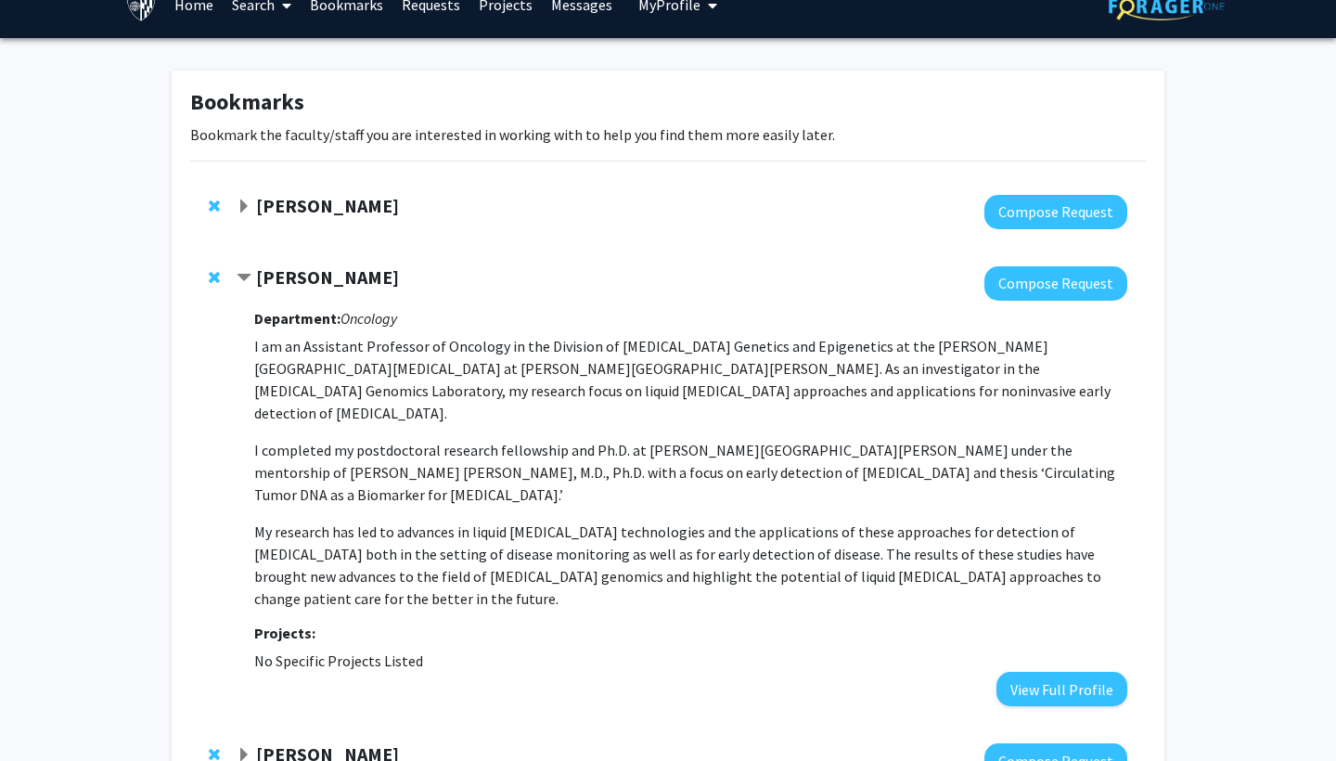
click at [249, 273] on span "Contract Jillian Phallen Bookmark" at bounding box center [244, 278] width 15 height 15
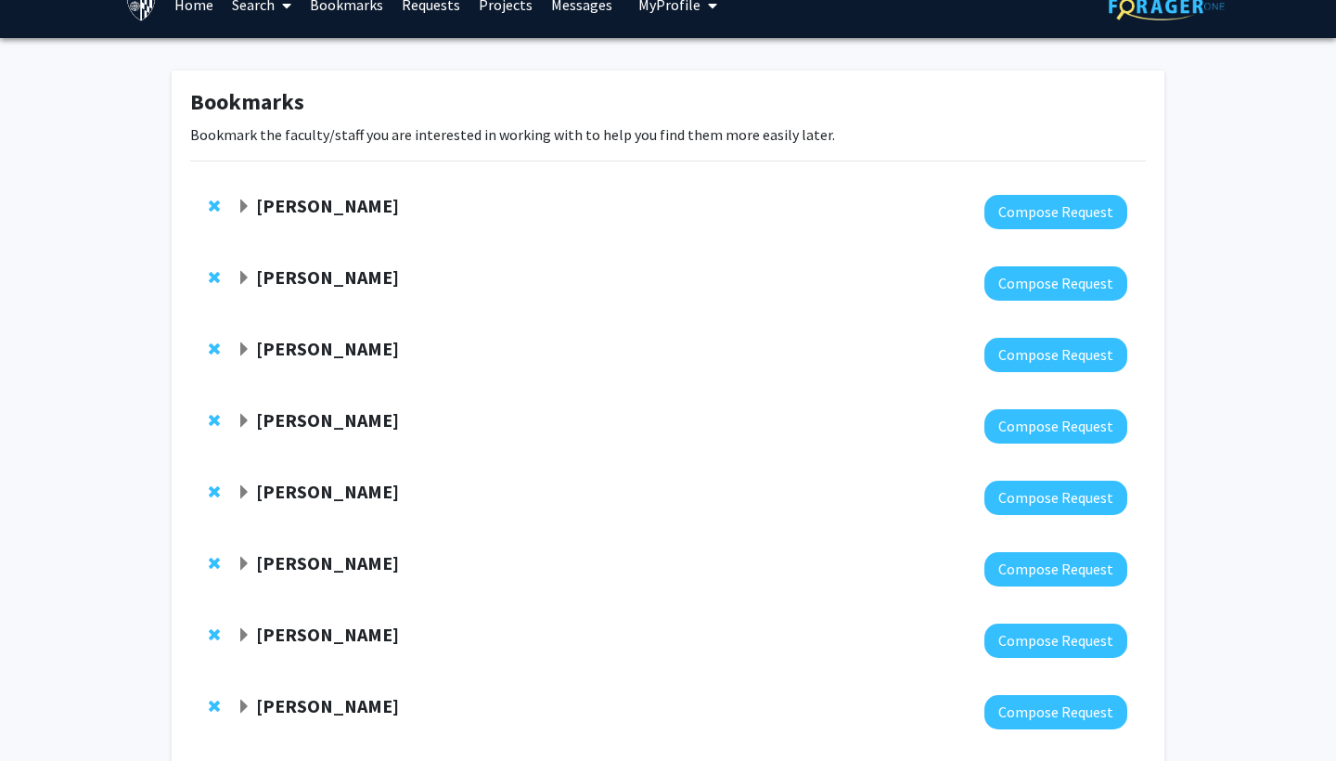
click at [240, 355] on span "Expand David Sidransky Bookmark" at bounding box center [244, 349] width 15 height 15
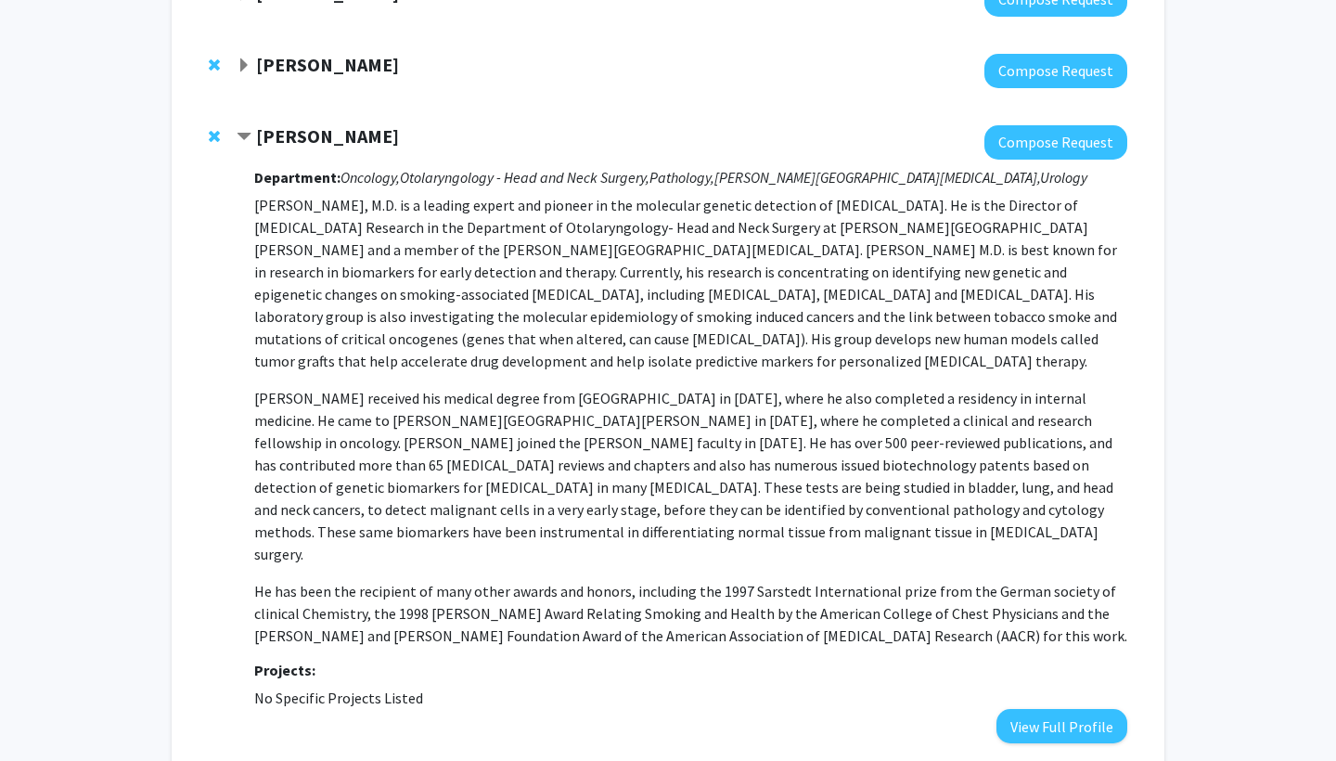
scroll to position [247, 0]
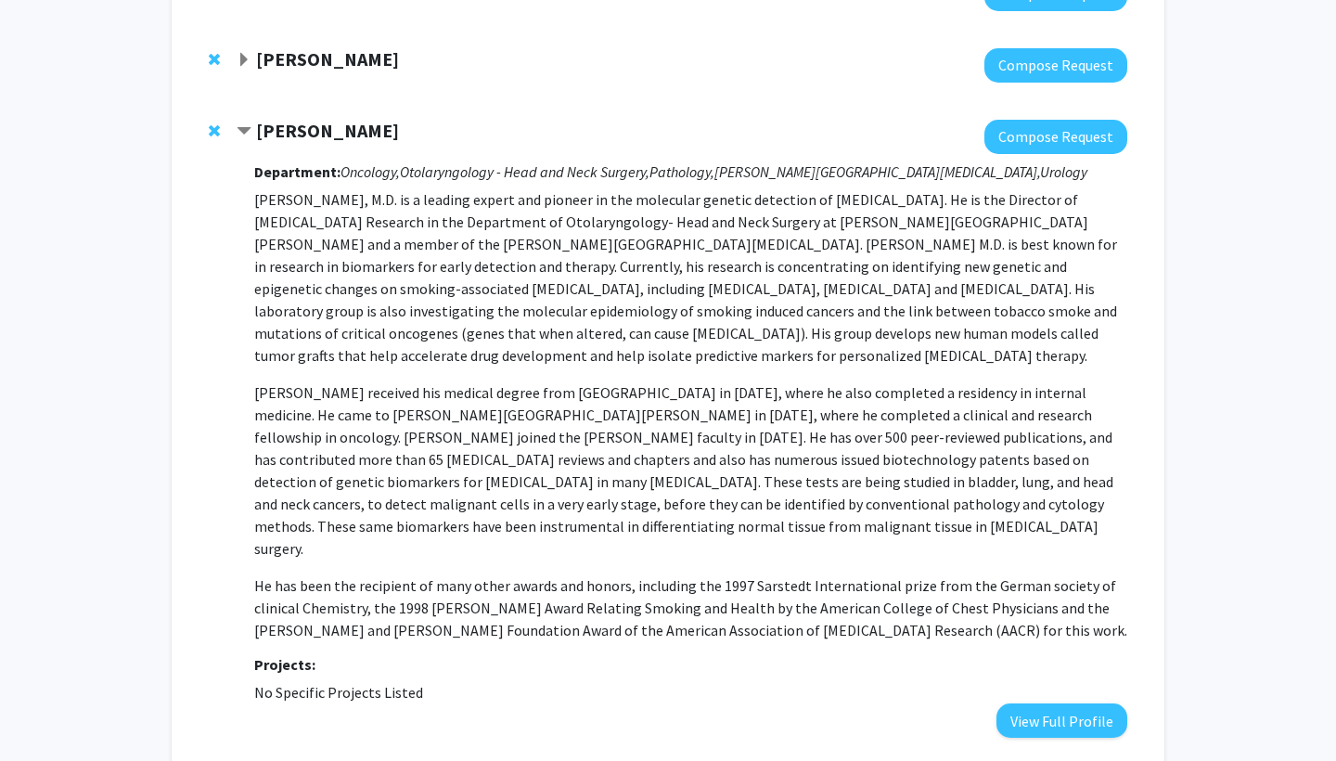
click at [259, 125] on strong "[PERSON_NAME]" at bounding box center [327, 130] width 143 height 23
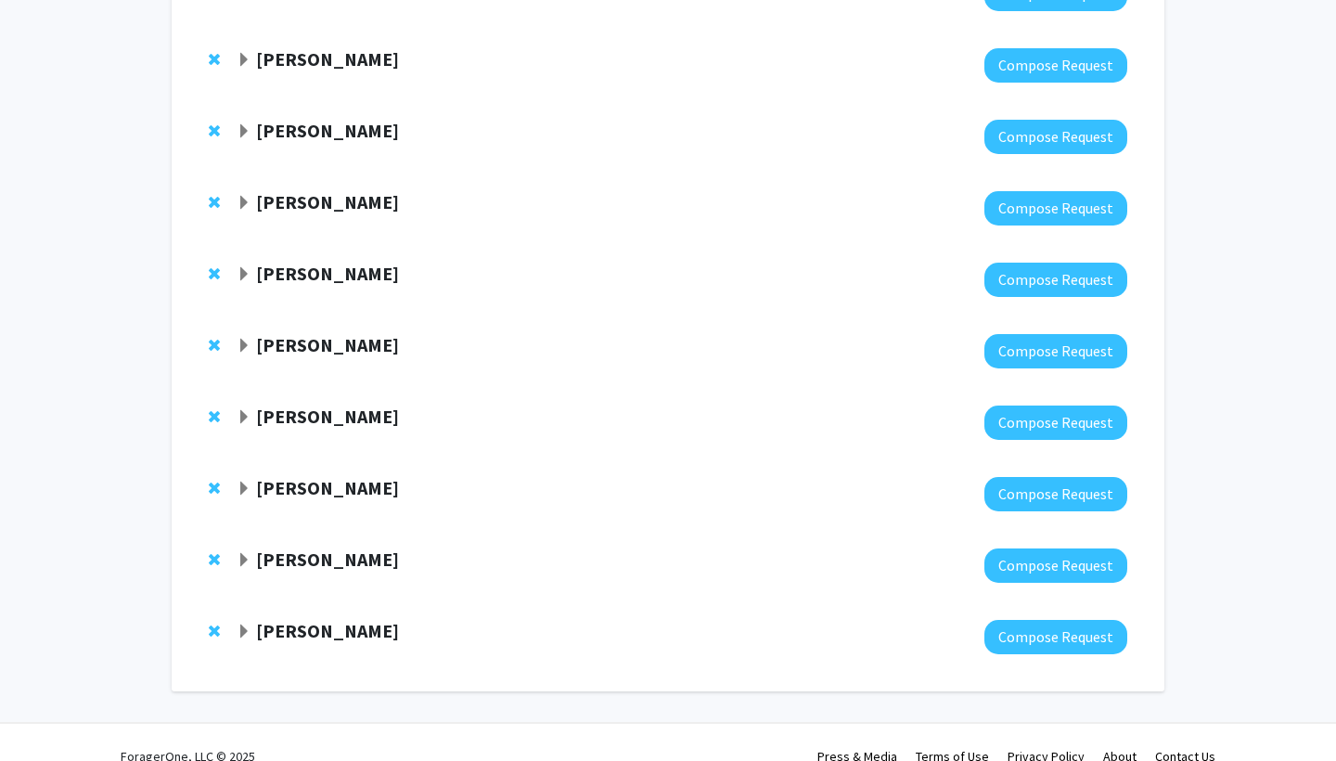
drag, startPoint x: 260, startPoint y: 130, endPoint x: 455, endPoint y: 132, distance: 194.9
click at [455, 132] on div "[PERSON_NAME]" at bounding box center [437, 131] width 401 height 23
copy strong "[PERSON_NAME]"
click at [239, 128] on span "Expand David Sidransky Bookmark" at bounding box center [244, 131] width 15 height 15
